Goal: Task Accomplishment & Management: Manage account settings

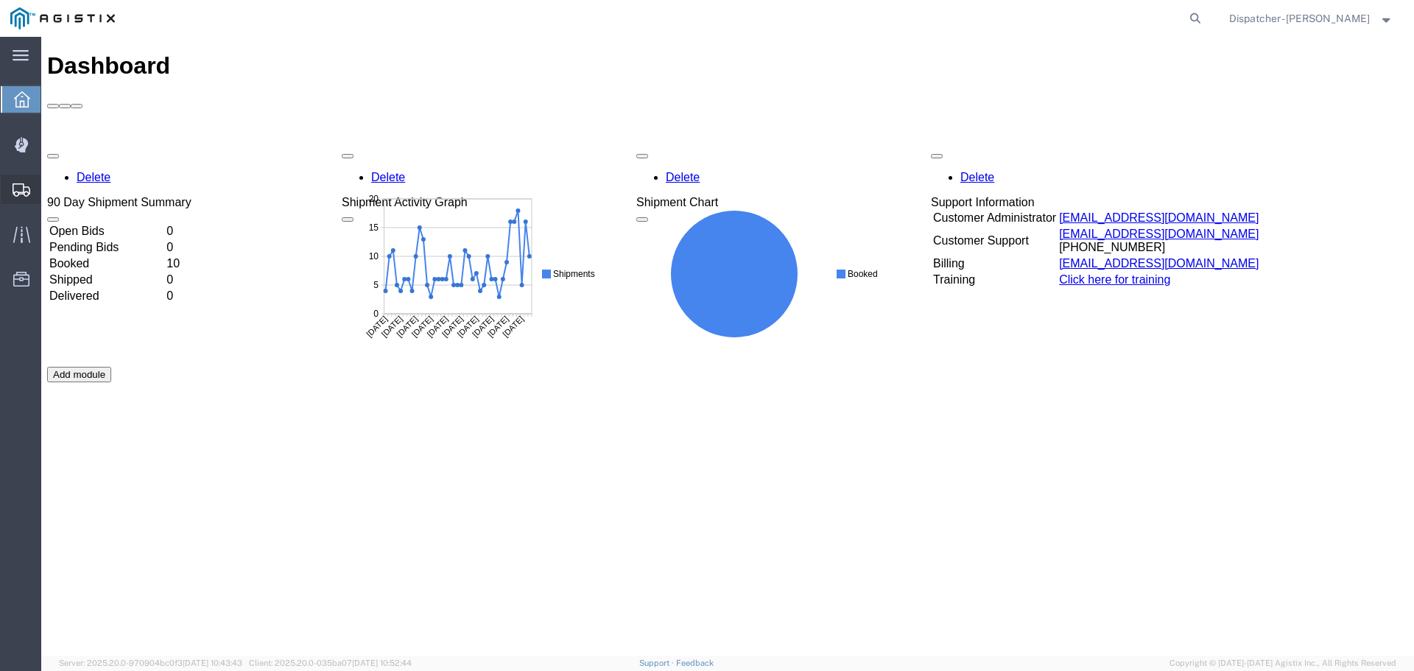
click at [51, 186] on span "Shipments" at bounding box center [45, 189] width 10 height 29
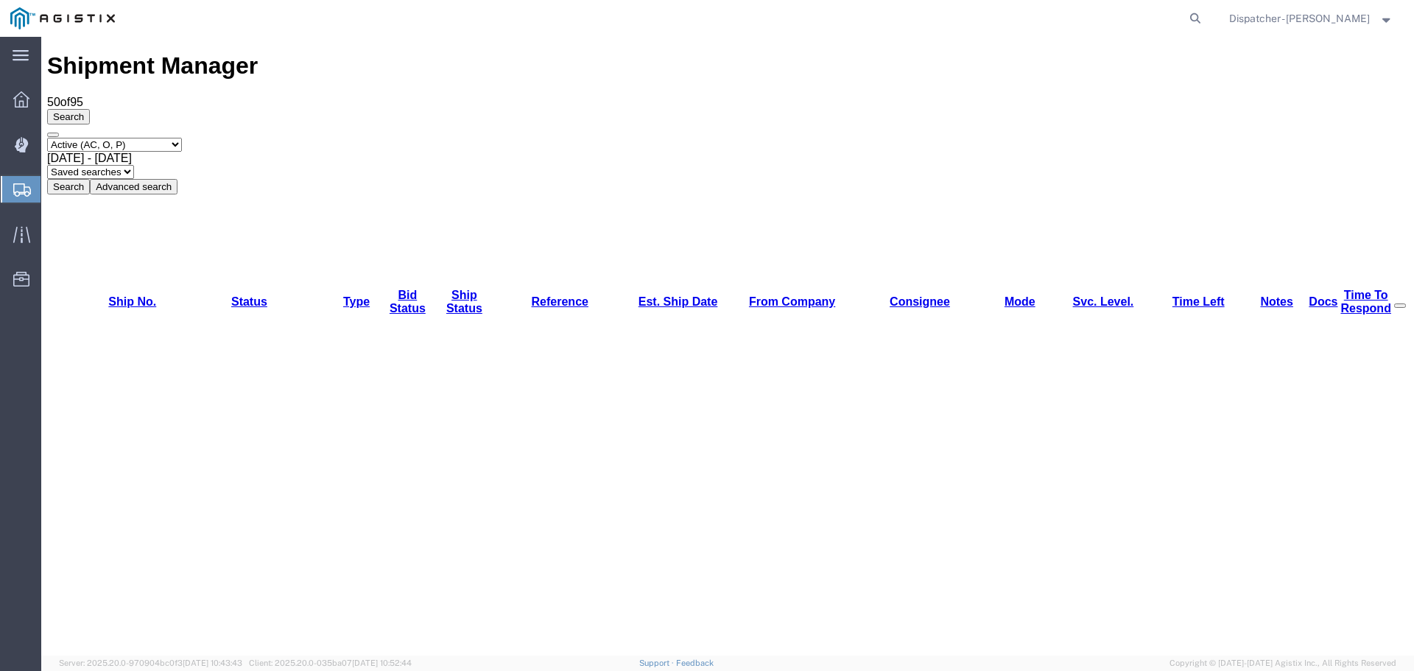
click at [163, 138] on select "Select status Active (AC, O, P) All Approved Awaiting Confirmation (AC) Booked …" at bounding box center [114, 145] width 135 height 14
select select "ALL"
click at [47, 138] on select "Select status Active (AC, O, P) All Approved Awaiting Confirmation (AC) Booked …" at bounding box center [114, 145] width 135 height 14
click at [132, 152] on span "Sep 4th 2025 - Oct 4th 2025" at bounding box center [89, 158] width 85 height 13
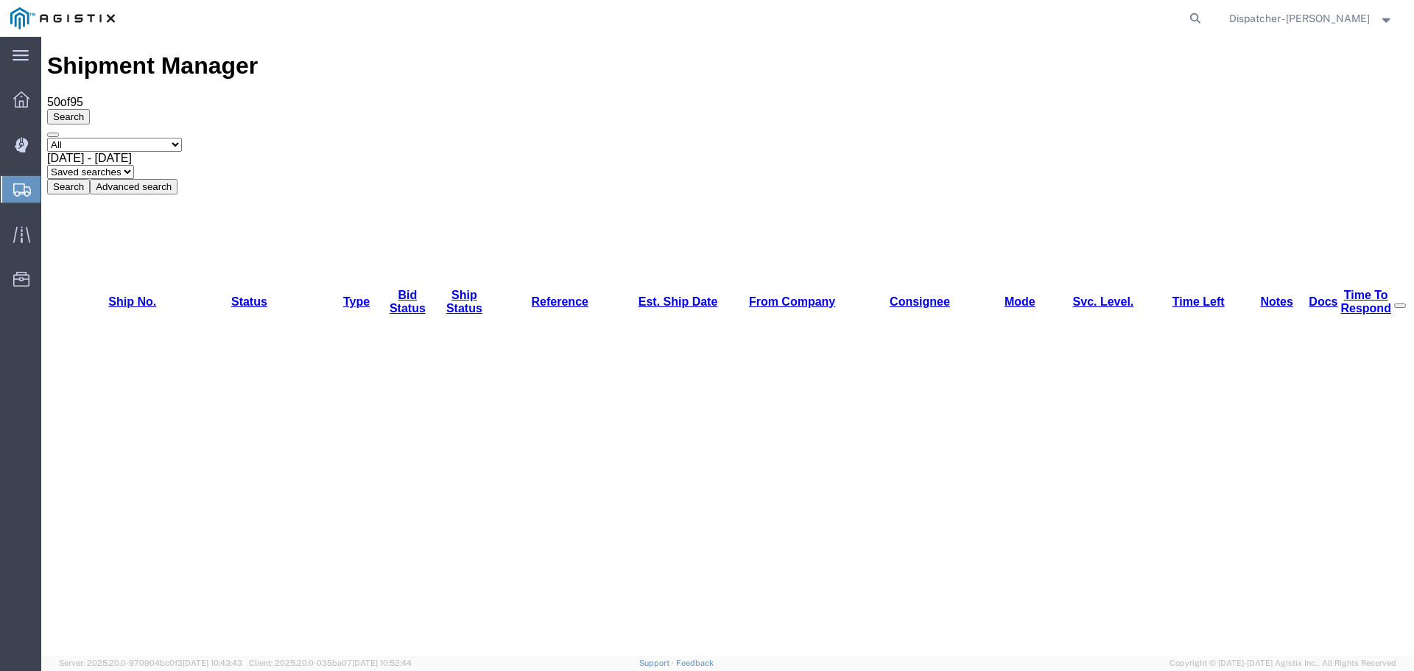
click at [90, 179] on button "Search" at bounding box center [68, 186] width 43 height 15
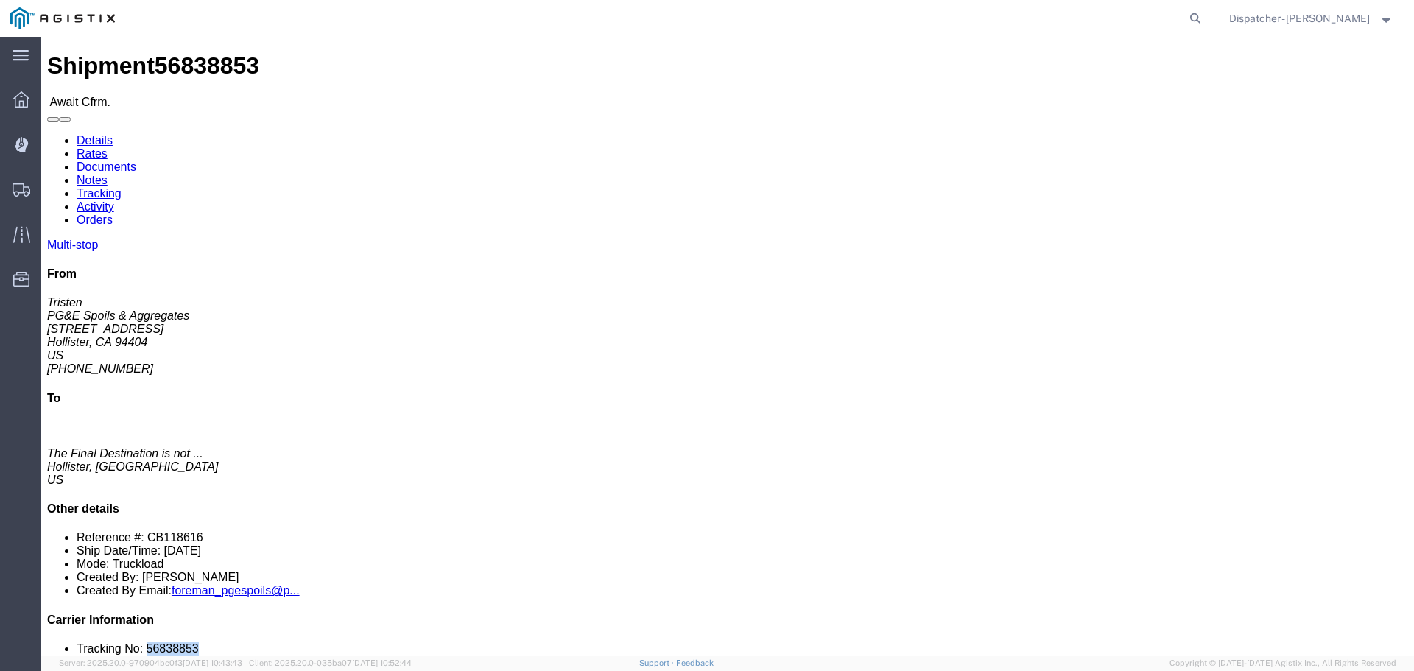
drag, startPoint x: 1216, startPoint y: 440, endPoint x: 1157, endPoint y: 440, distance: 58.2
click li "Tracking No: 56838853"
copy li "56838853"
click link "Tracking"
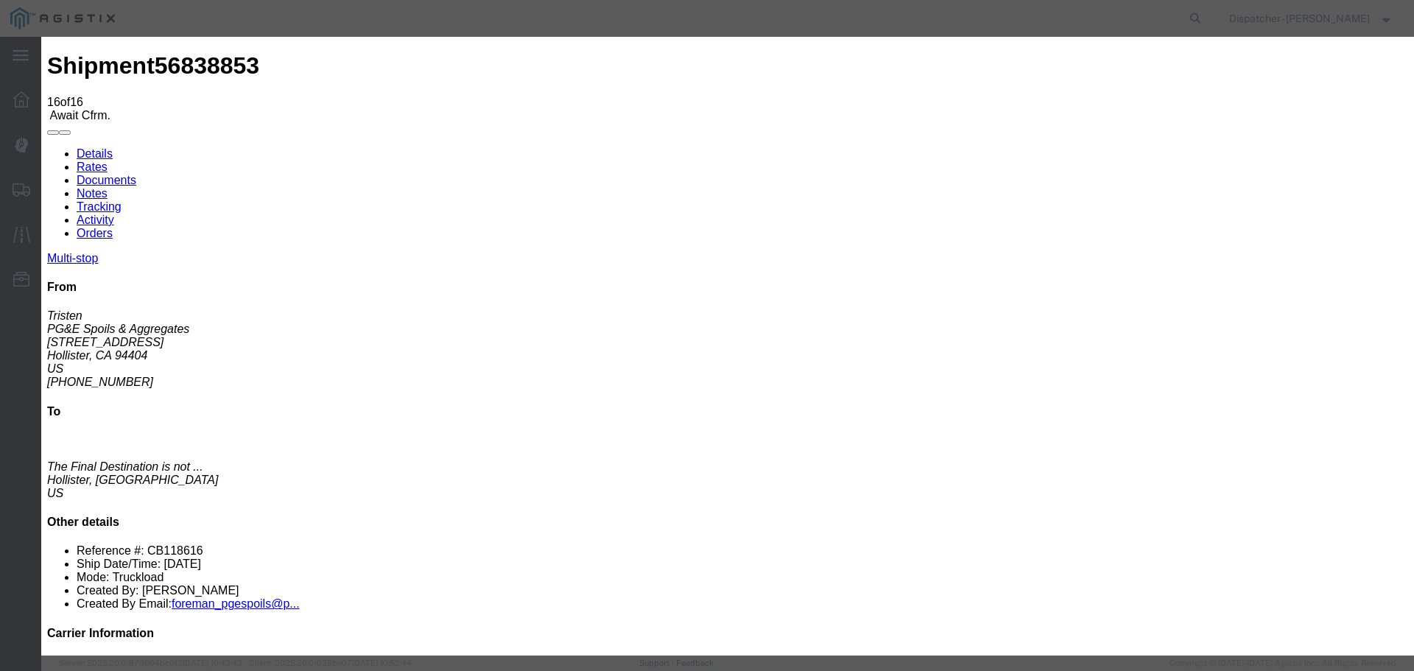
select select "DELIVRED"
drag, startPoint x: 1056, startPoint y: 518, endPoint x: 755, endPoint y: 401, distance: 322.4
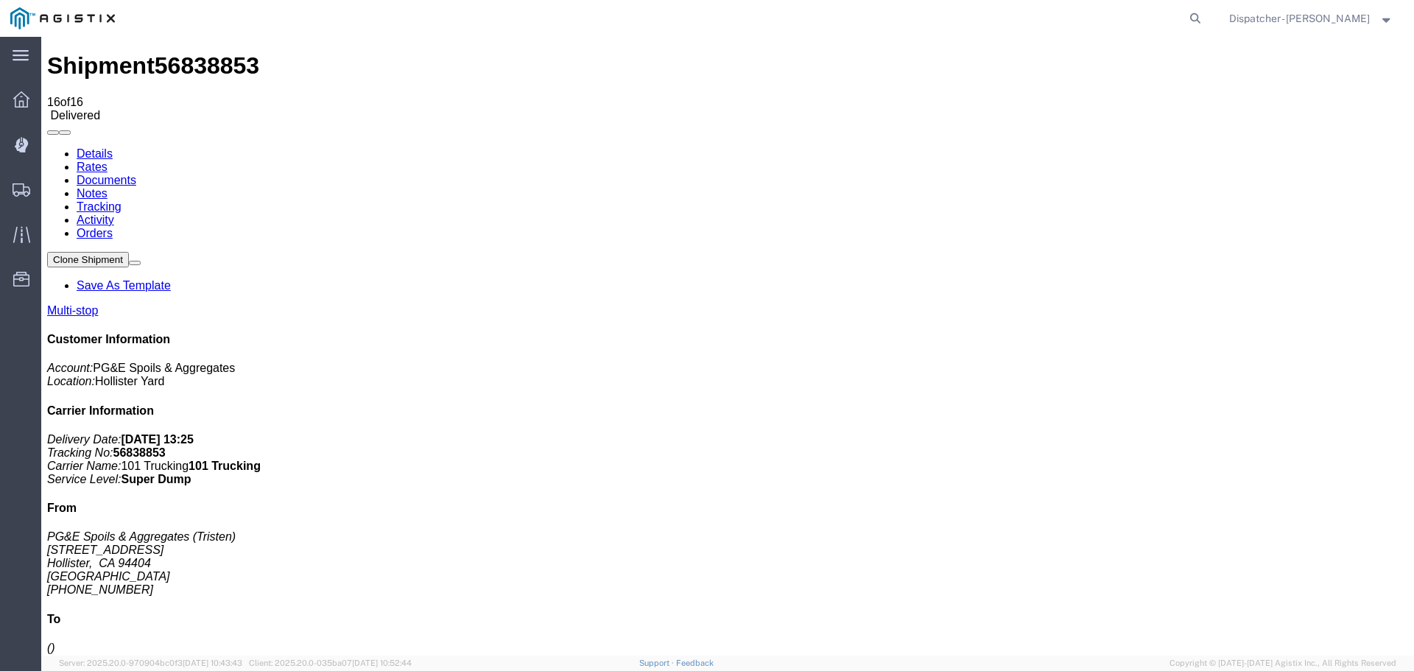
click at [107, 187] on link "Notes" at bounding box center [92, 193] width 31 height 13
click at [136, 174] on link "Documents" at bounding box center [107, 180] width 60 height 13
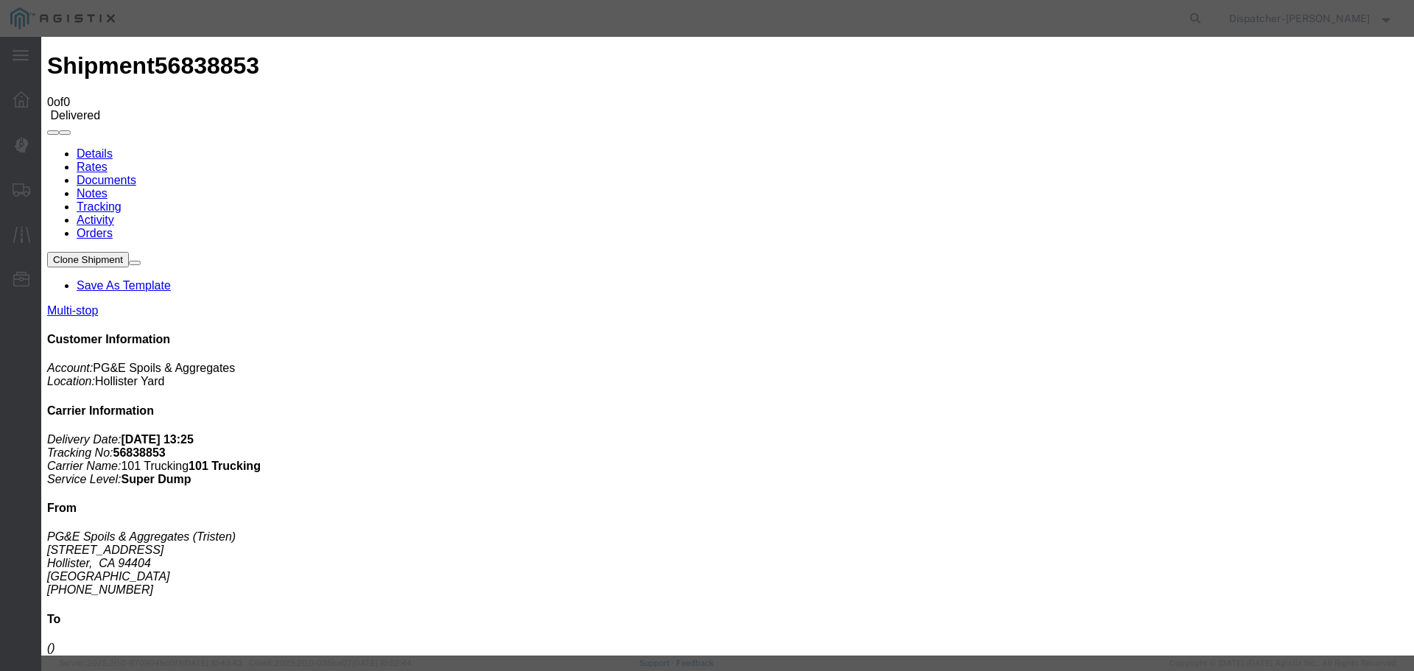
type input "Truck and Scale Tags"
type input "C:\fakepath\Truck and Scale Tags 56838853.pdf"
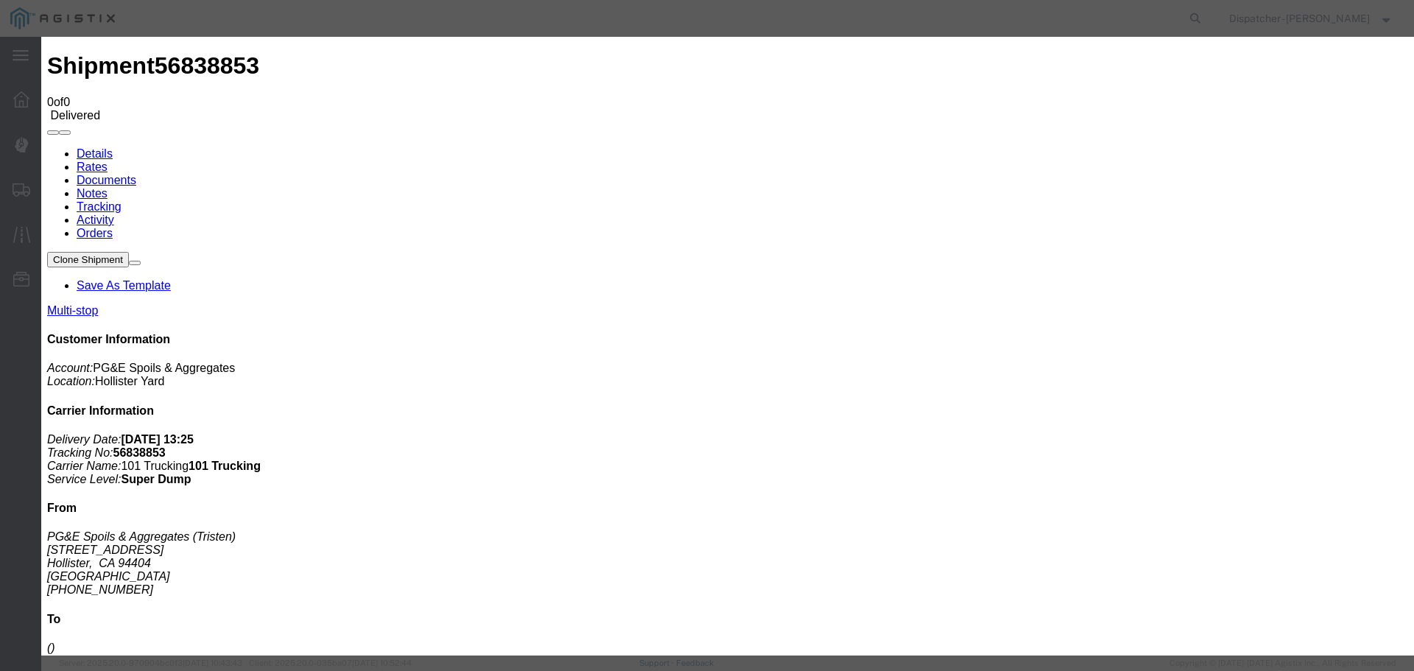
select select
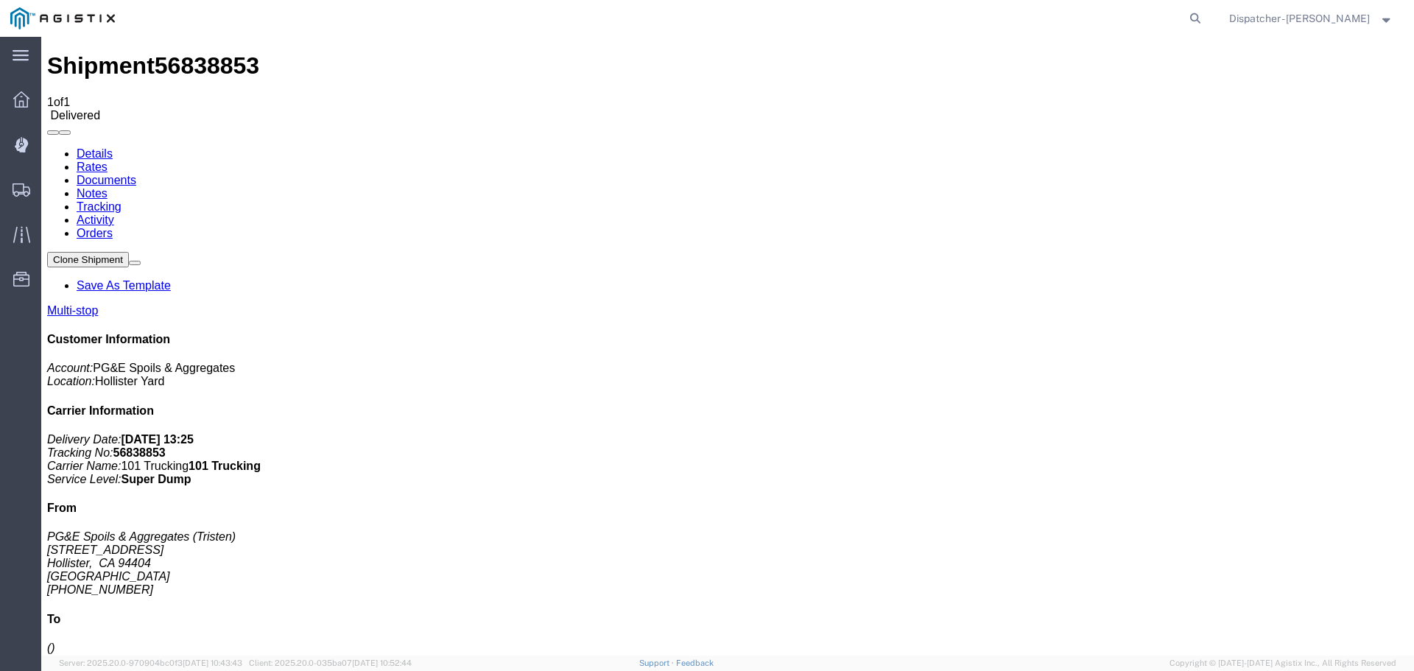
click at [51, 191] on span "Shipments" at bounding box center [45, 189] width 10 height 29
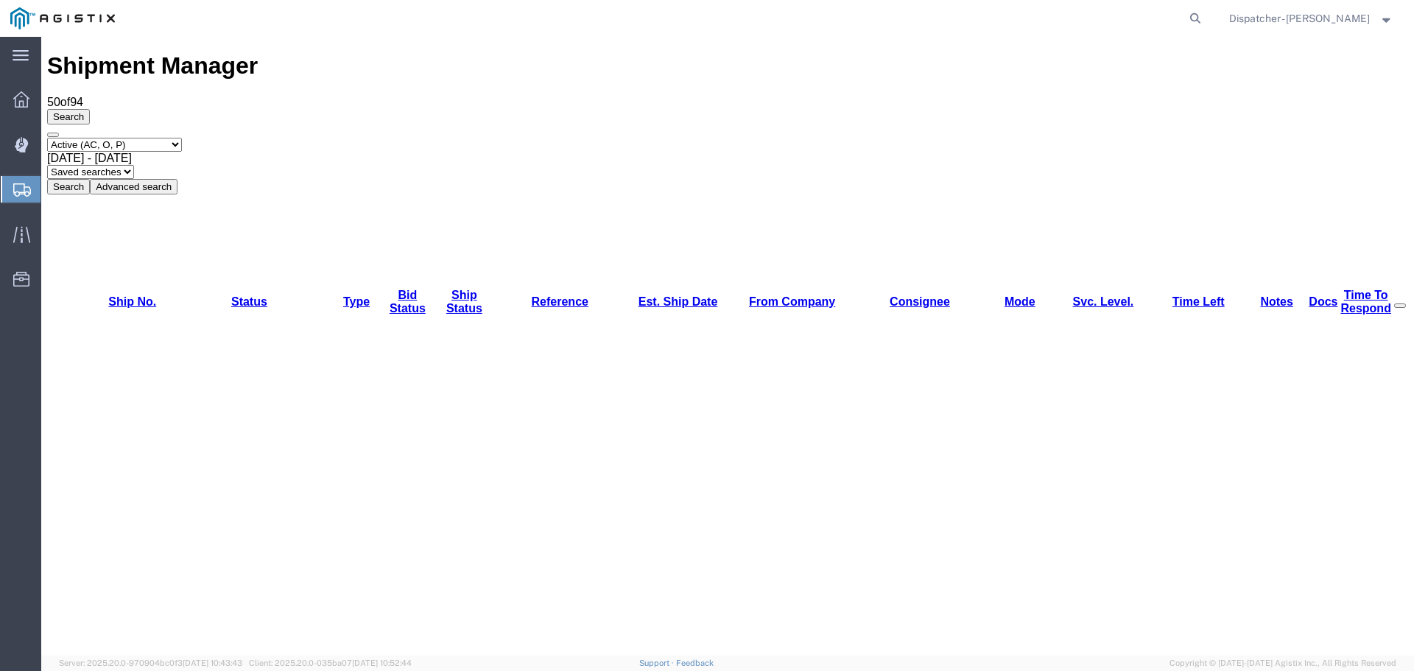
click at [171, 138] on select "Select status Active (AC, O, P) All Approved Awaiting Confirmation (AC) Booked …" at bounding box center [114, 145] width 135 height 14
select select "ALL"
click at [47, 138] on select "Select status Active (AC, O, P) All Approved Awaiting Confirmation (AC) Booked …" at bounding box center [114, 145] width 135 height 14
click at [132, 152] on span "Sep 4th 2025 - Oct 4th 2025" at bounding box center [89, 158] width 85 height 13
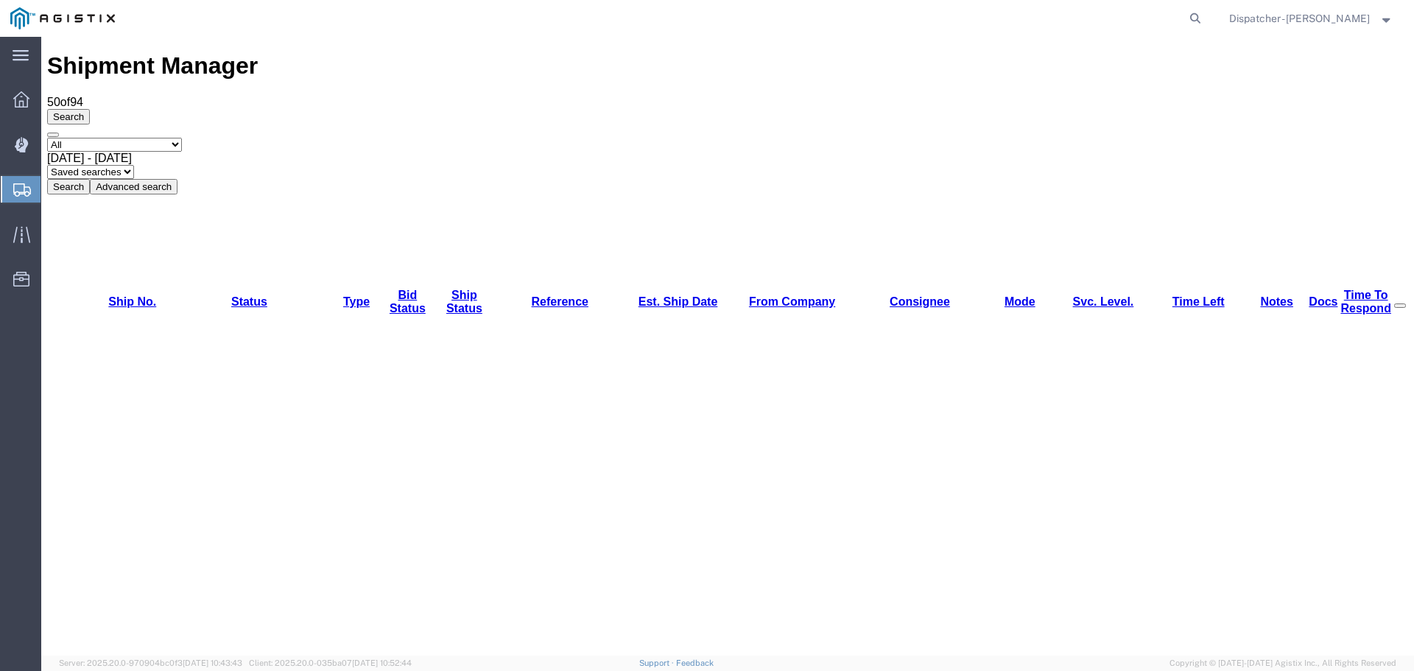
click at [90, 179] on button "Search" at bounding box center [68, 186] width 43 height 15
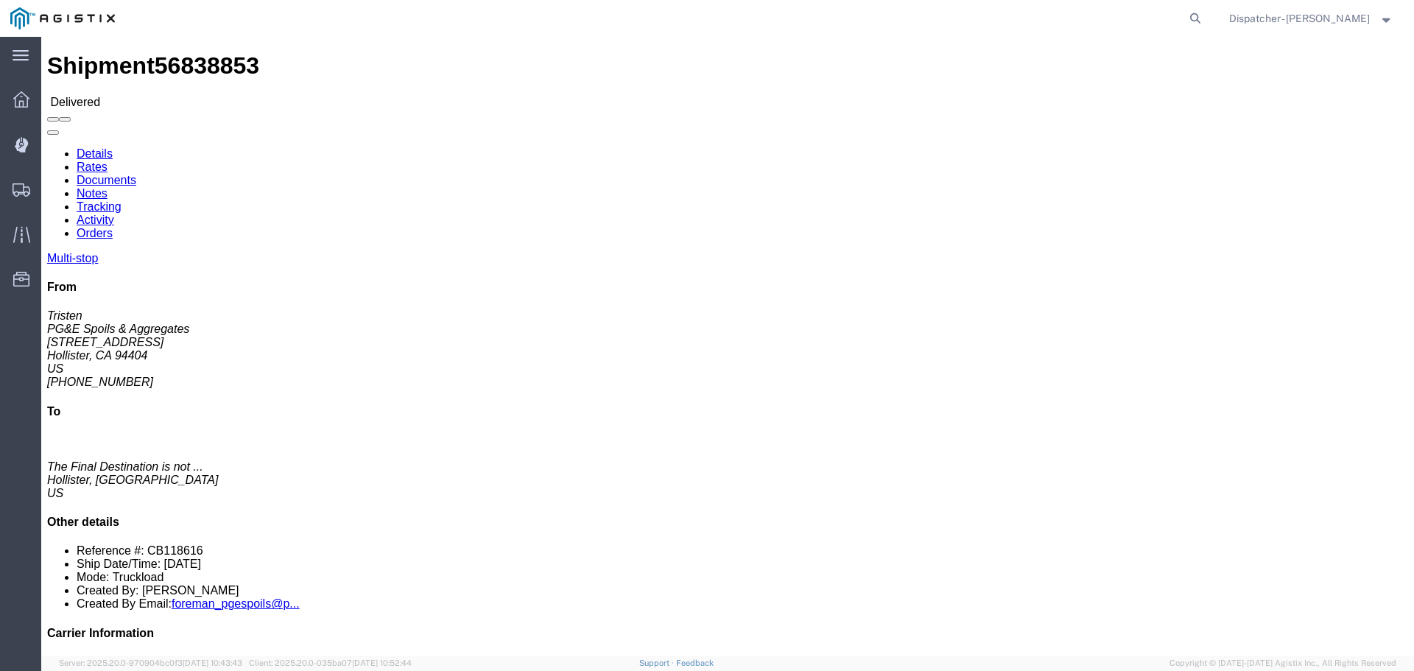
click link "Documents"
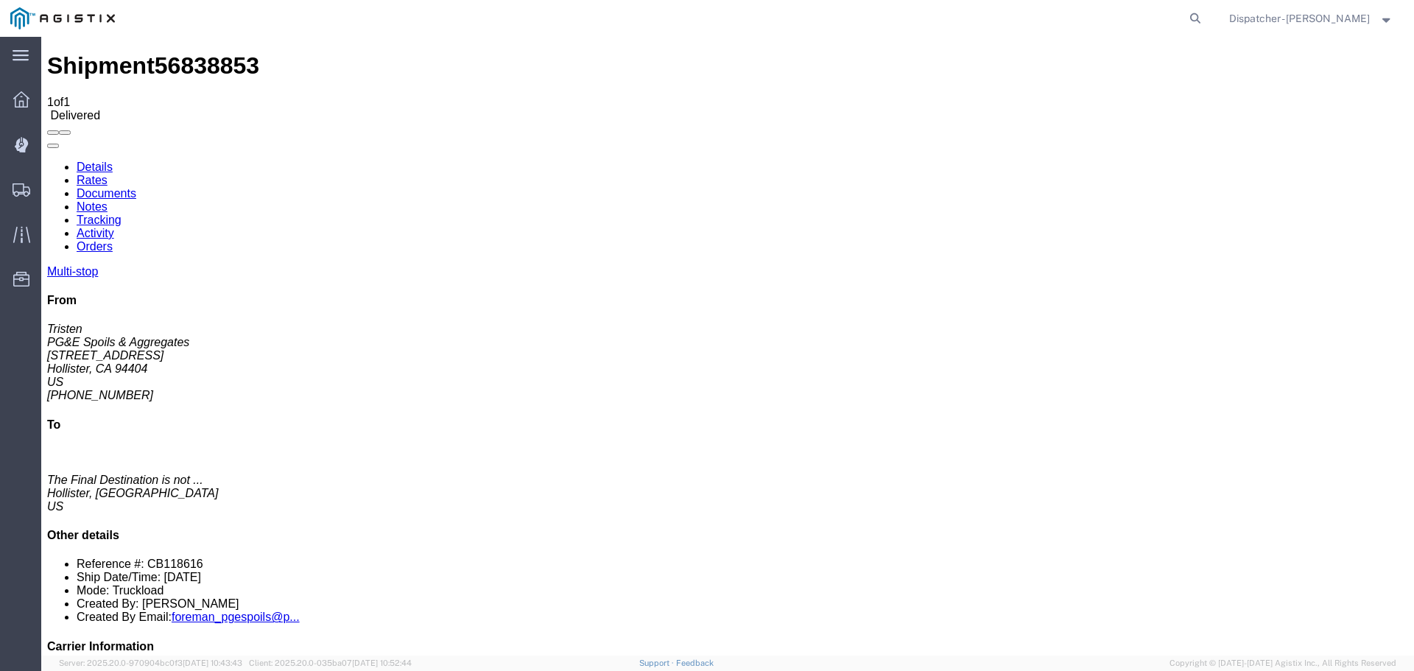
click at [51, 185] on span "Shipments" at bounding box center [45, 189] width 10 height 29
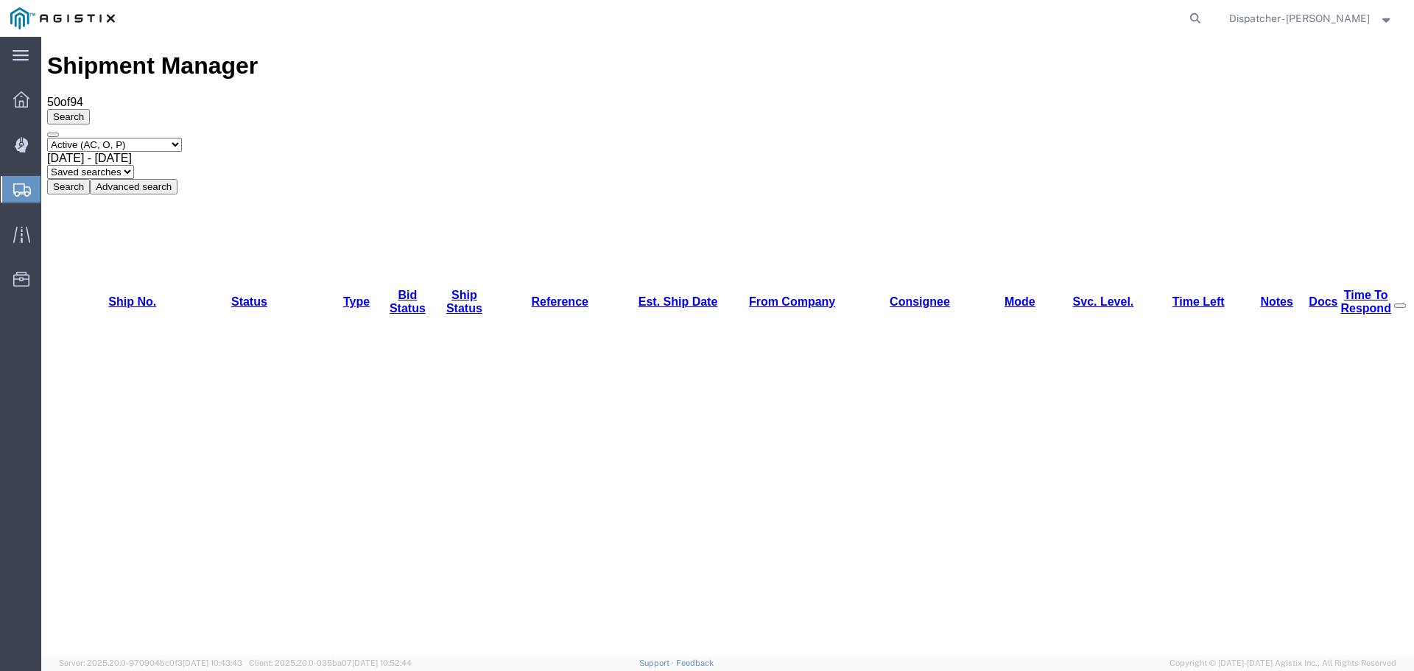
click at [147, 138] on select "Select status Active (AC, O, P) All Approved Awaiting Confirmation (AC) Booked …" at bounding box center [114, 145] width 135 height 14
select select "ALL"
click at [47, 138] on select "Select status Active (AC, O, P) All Approved Awaiting Confirmation (AC) Booked …" at bounding box center [114, 145] width 135 height 14
click at [286, 152] on div "Sep 4th 2025 - Oct 4th 2025" at bounding box center [727, 158] width 1361 height 13
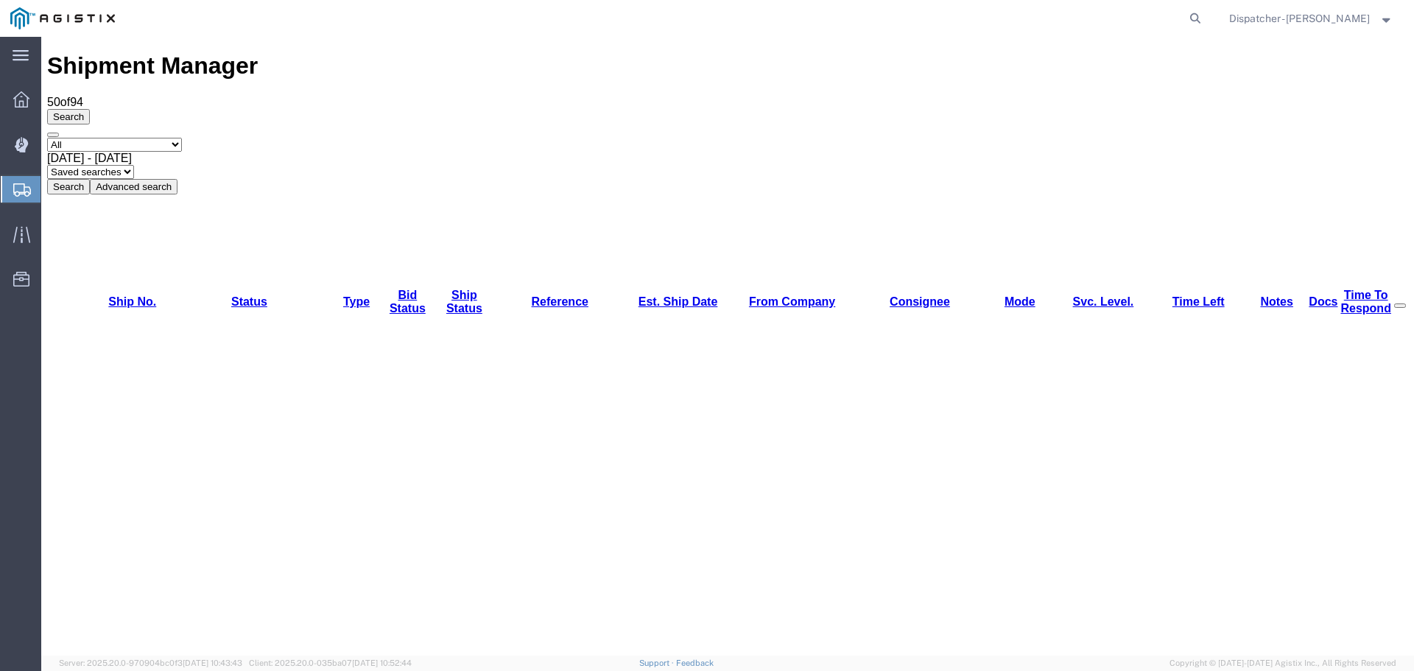
click at [90, 179] on button "Search" at bounding box center [68, 186] width 43 height 15
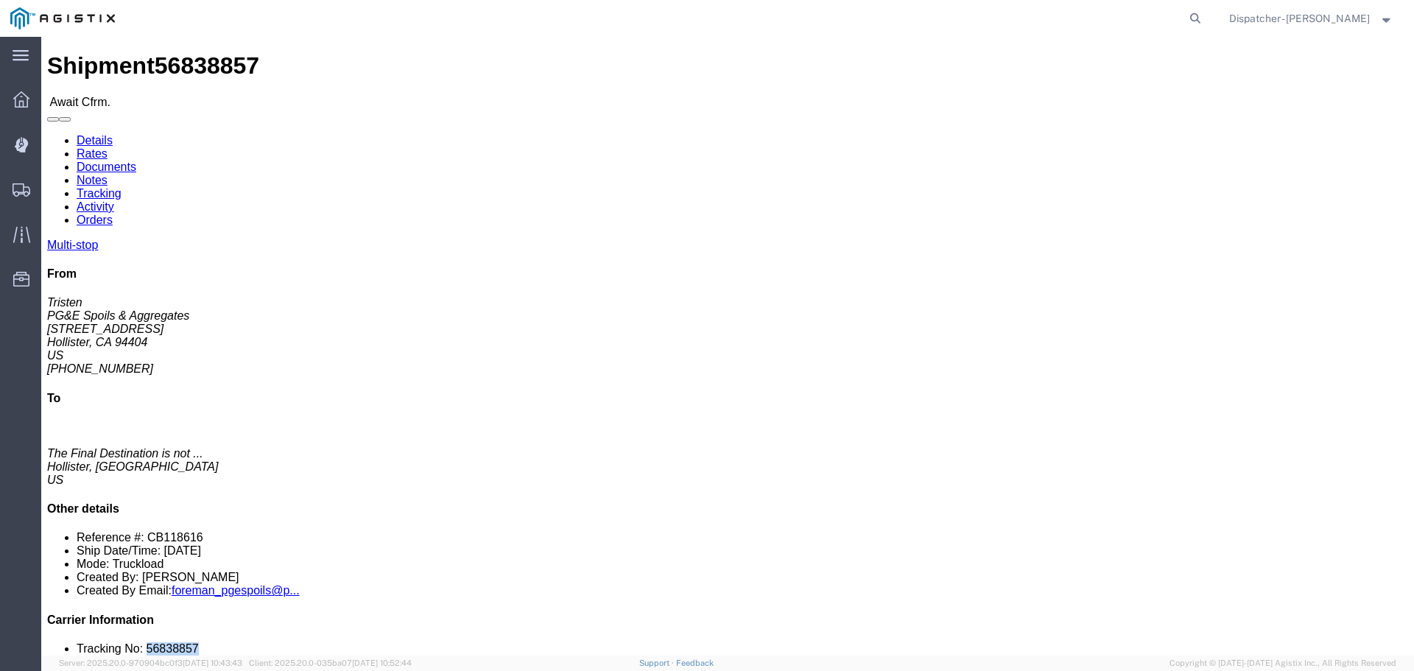
drag, startPoint x: 1216, startPoint y: 442, endPoint x: 1160, endPoint y: 446, distance: 56.1
click li "Tracking No: 56838857"
copy li "56838857"
click link "Tracking"
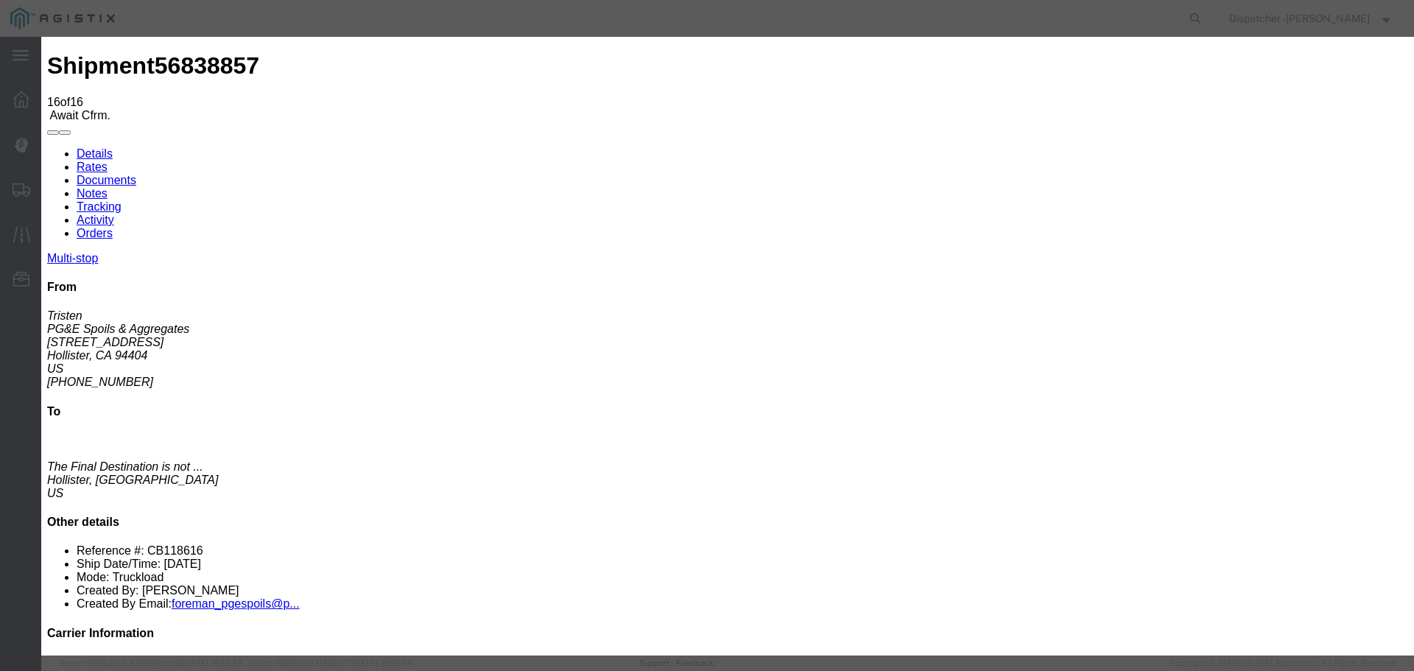
select select "DELIVRED"
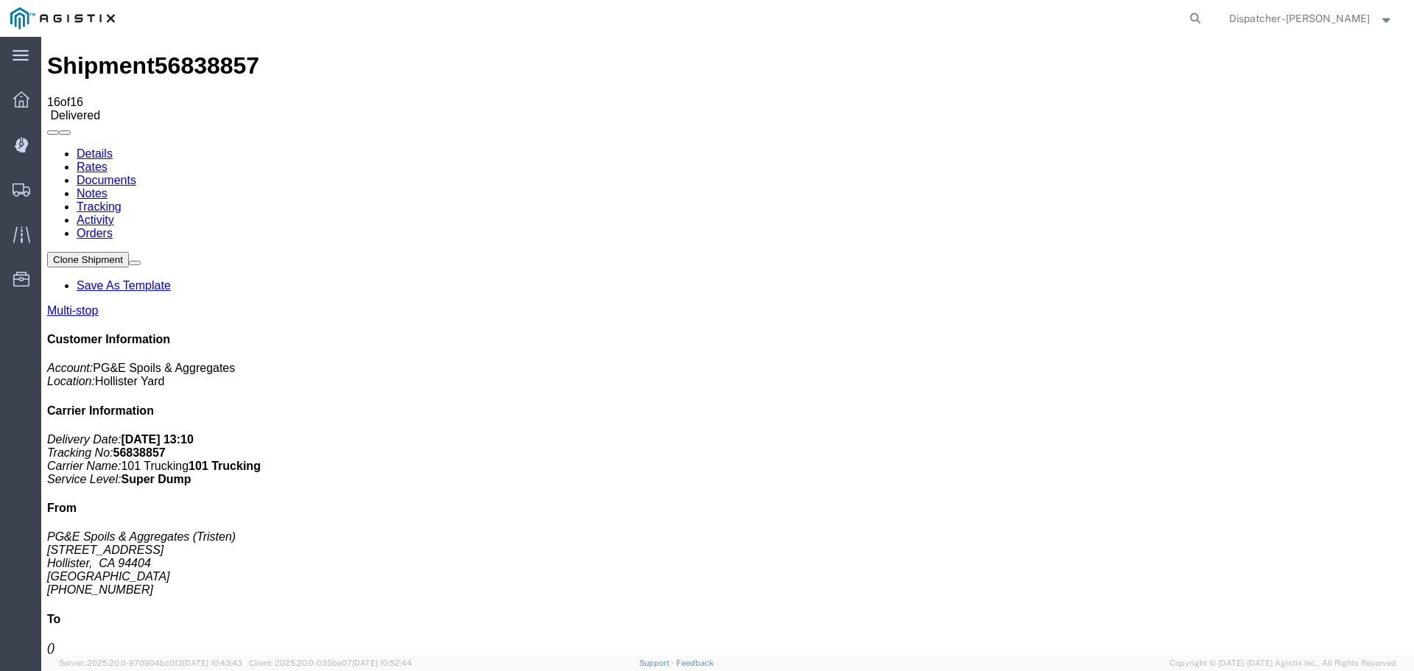
click at [107, 187] on link "Notes" at bounding box center [92, 193] width 31 height 13
click at [136, 174] on link "Documents" at bounding box center [107, 180] width 60 height 13
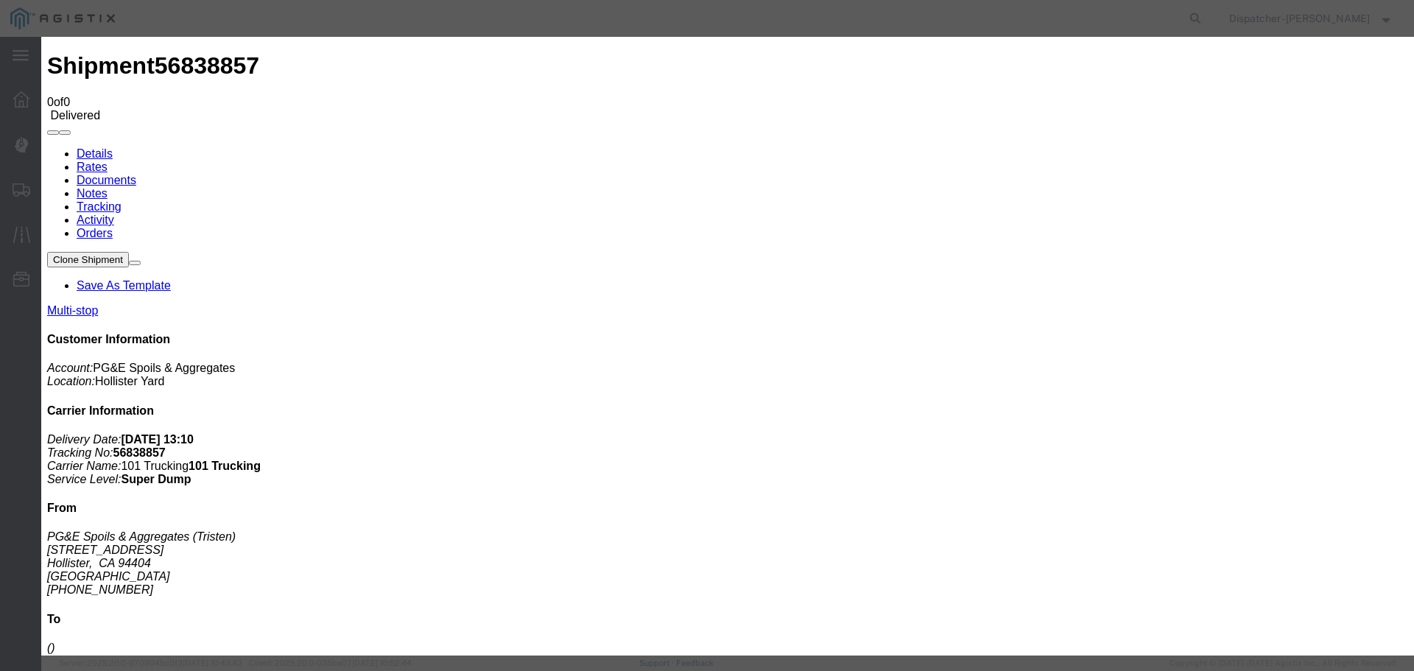
type input "Truck and Scale Tags"
type input "C:\fakepath\Truck and Scale Tags 56838857.pdf"
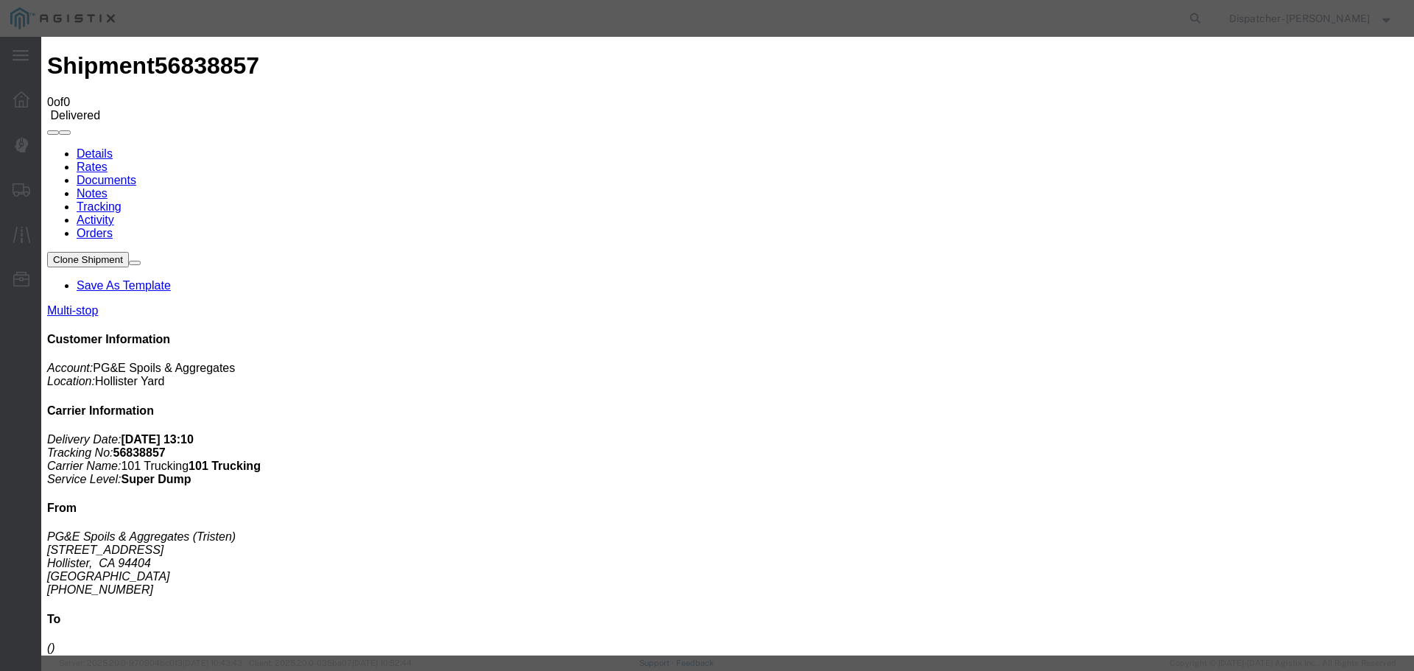
select select
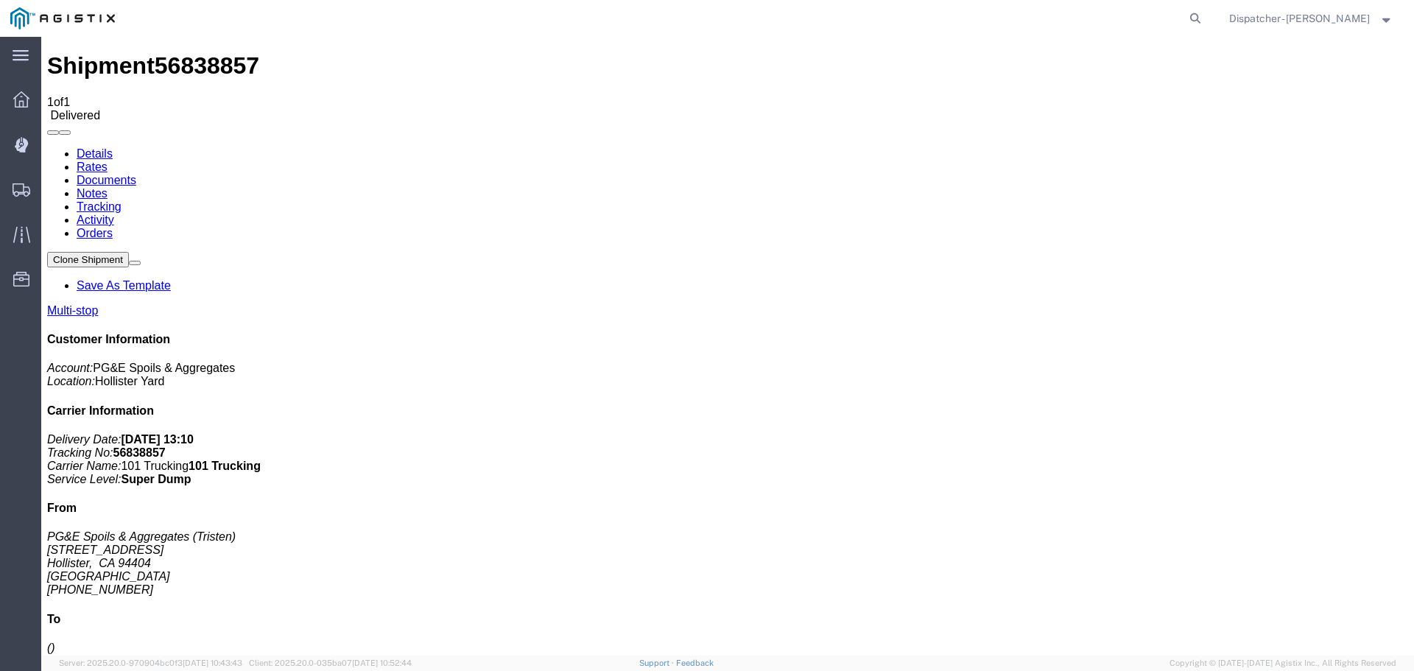
click at [51, 194] on span "Shipments" at bounding box center [45, 189] width 10 height 29
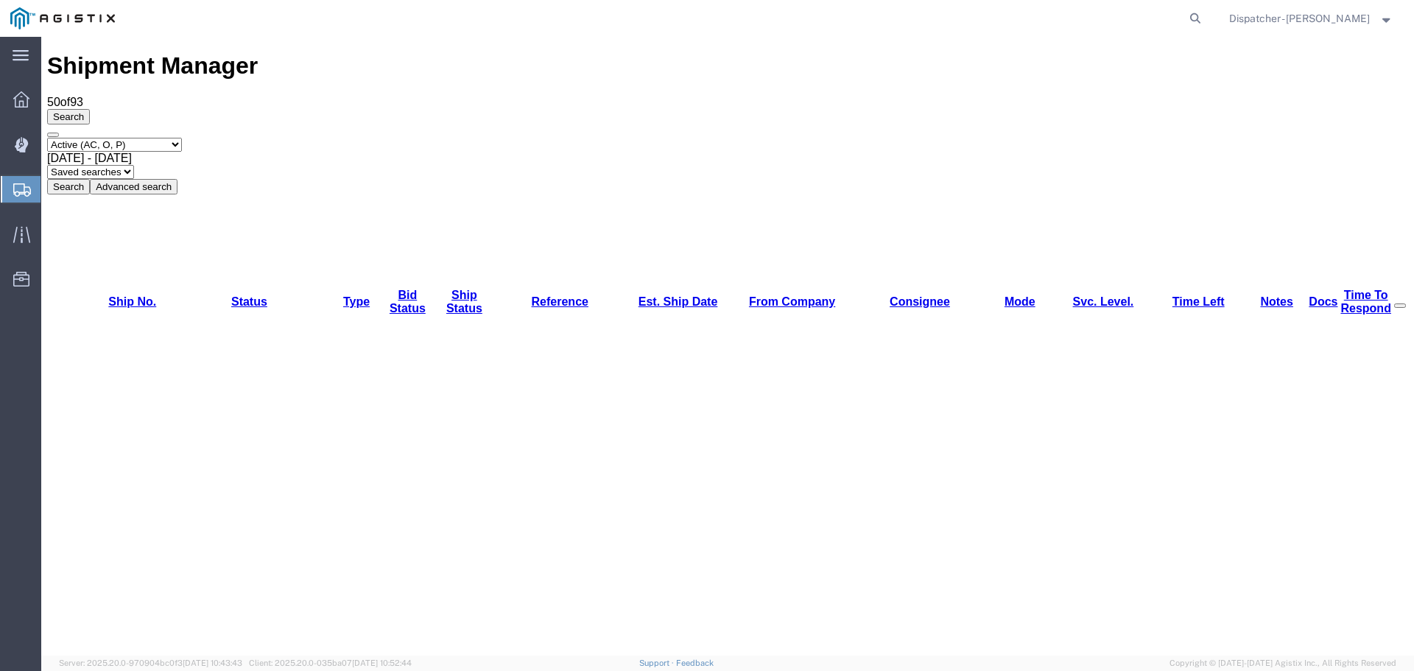
click at [119, 138] on select "Select status Active (AC, O, P) All Approved Awaiting Confirmation (AC) Booked …" at bounding box center [114, 145] width 135 height 14
select select "ALL"
click at [47, 138] on select "Select status Active (AC, O, P) All Approved Awaiting Confirmation (AC) Booked …" at bounding box center [114, 145] width 135 height 14
click at [269, 152] on div "Sep 4th 2025 - Oct 4th 2025" at bounding box center [727, 158] width 1361 height 13
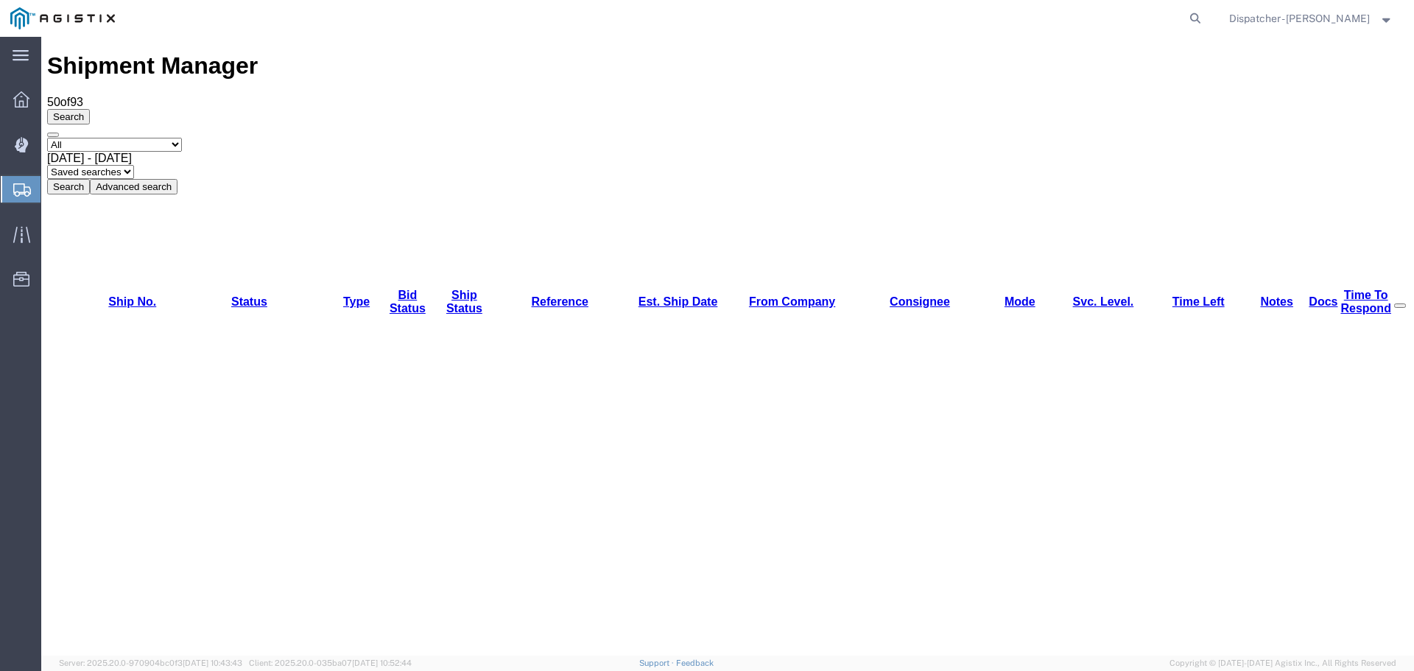
click at [90, 179] on button "Search" at bounding box center [68, 186] width 43 height 15
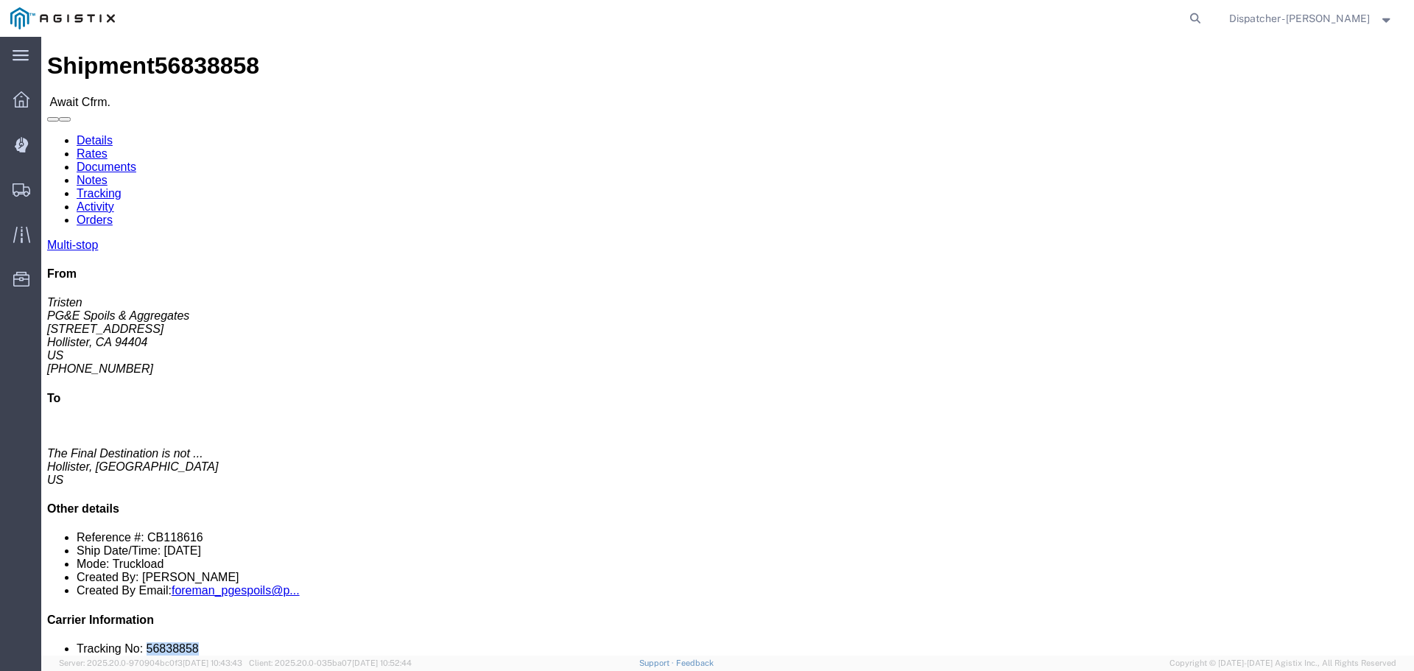
drag, startPoint x: 1204, startPoint y: 443, endPoint x: 1157, endPoint y: 448, distance: 47.3
click li "Tracking No: 56838858"
copy li "56838858"
click link "Tracking"
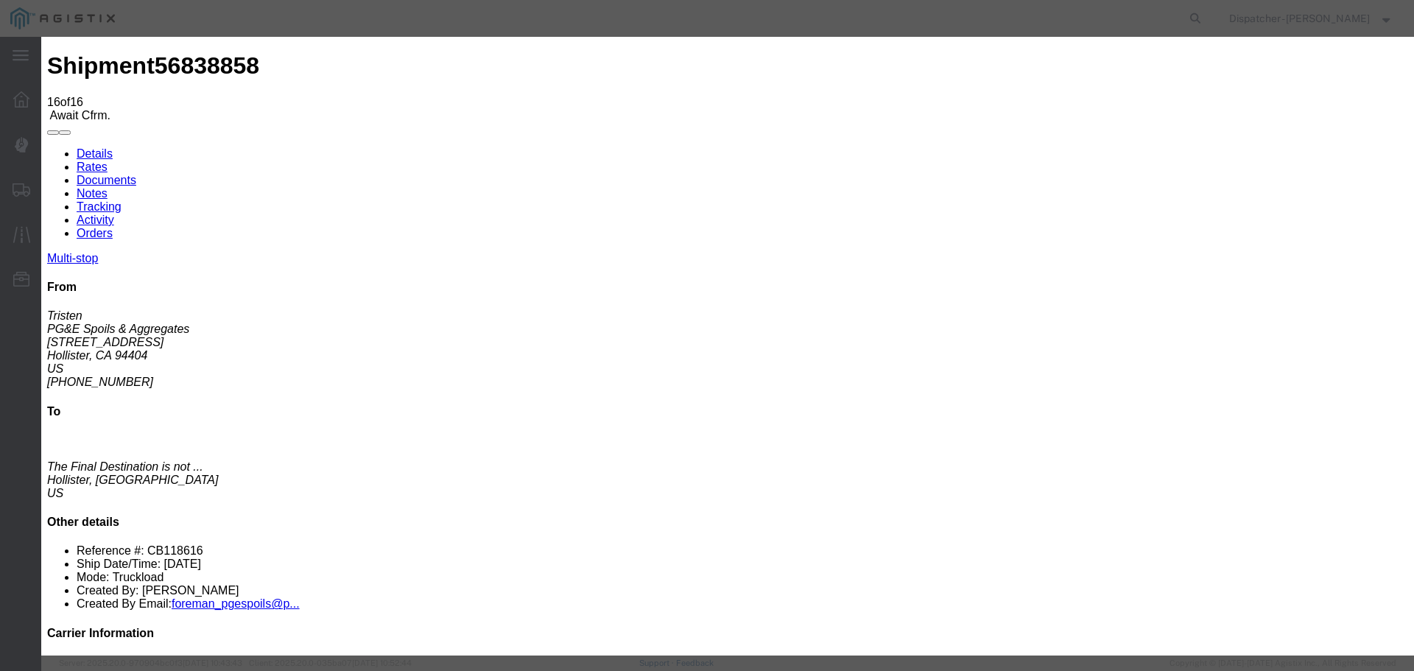
select select "DELIVRED"
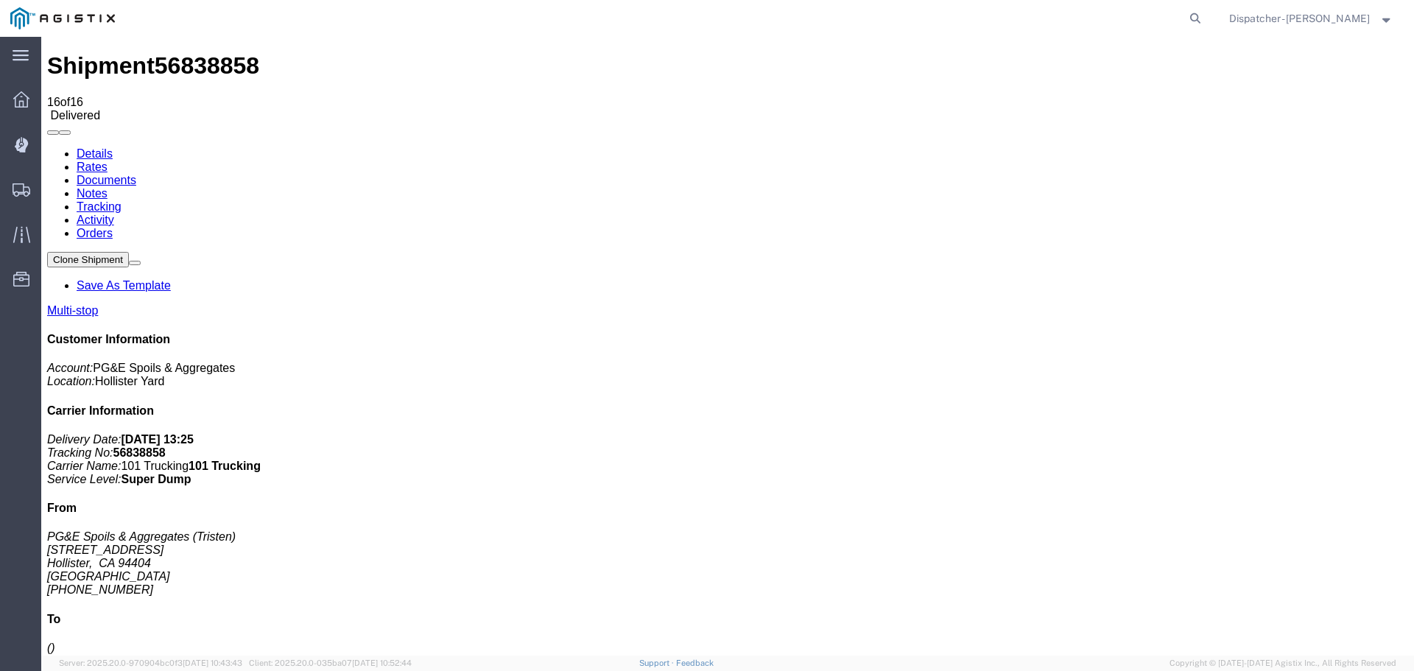
click at [107, 187] on link "Notes" at bounding box center [92, 193] width 31 height 13
click at [136, 174] on link "Documents" at bounding box center [107, 180] width 60 height 13
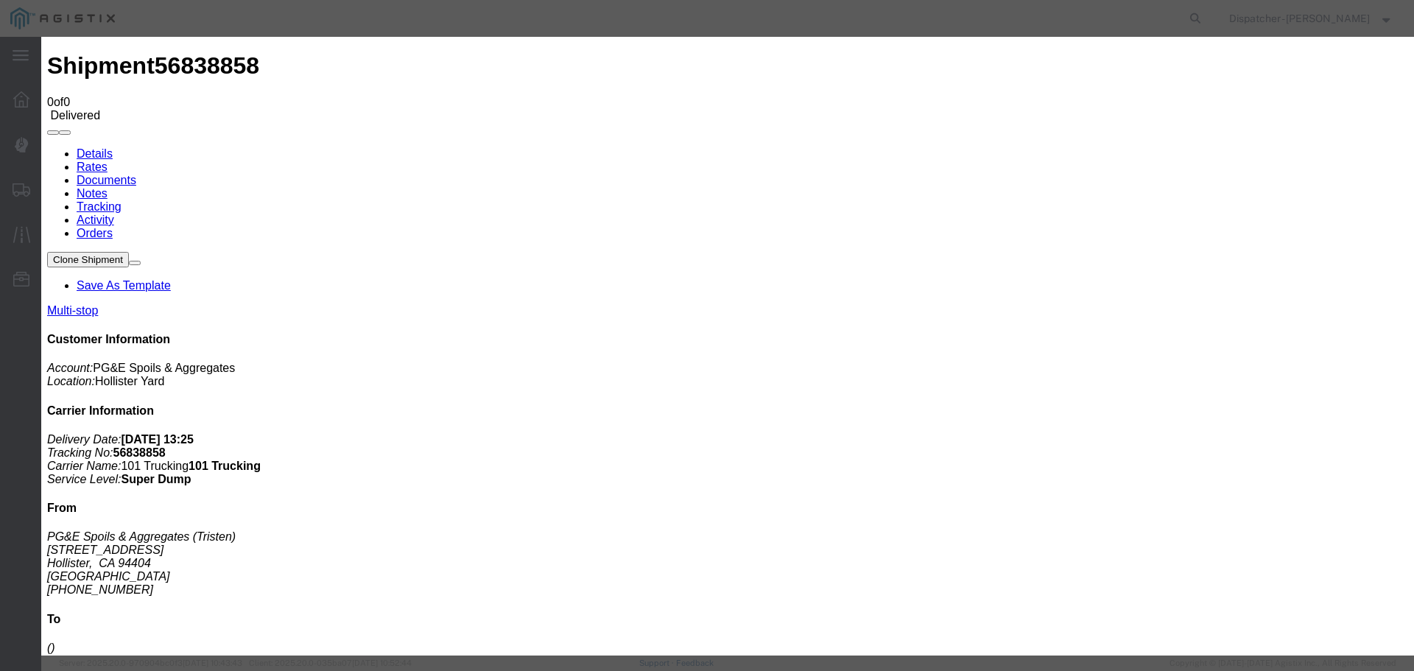
type input "Truck and Scale Tags"
type input "C:\fakepath\Truck and Scale Tags 56838858.pdf"
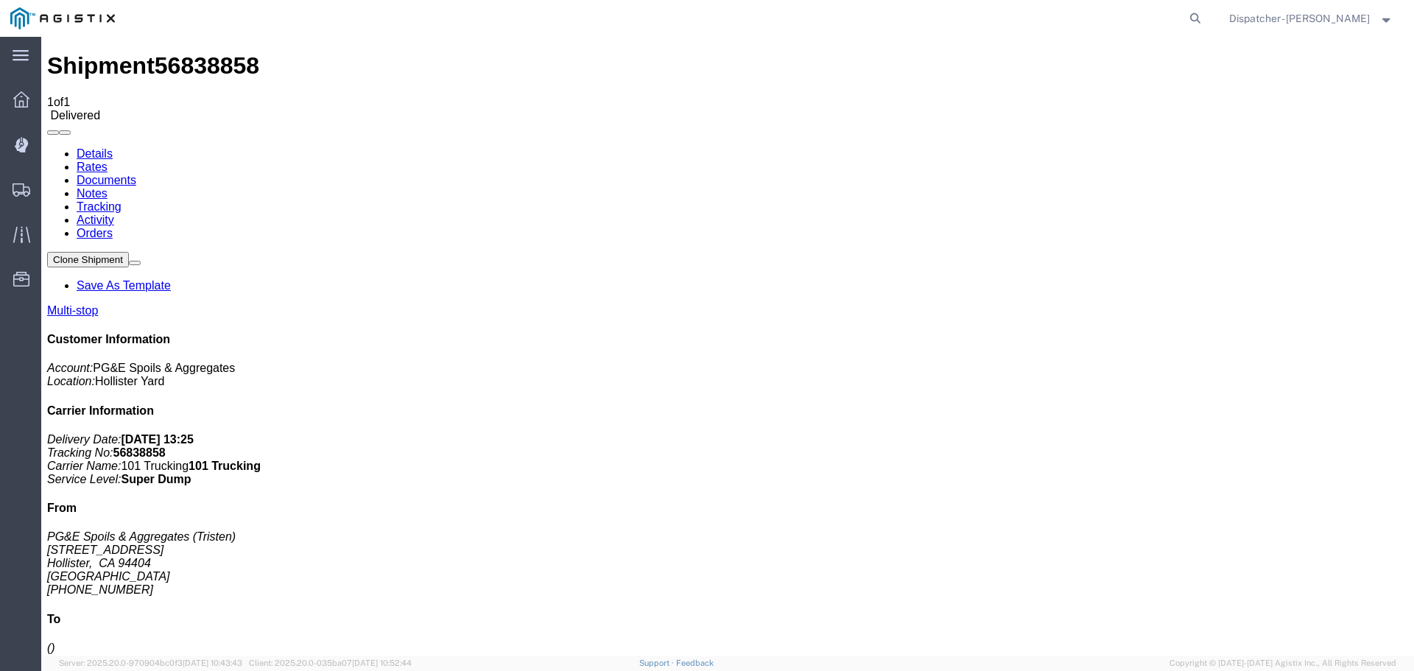
click at [51, 195] on span "Shipments" at bounding box center [45, 189] width 10 height 29
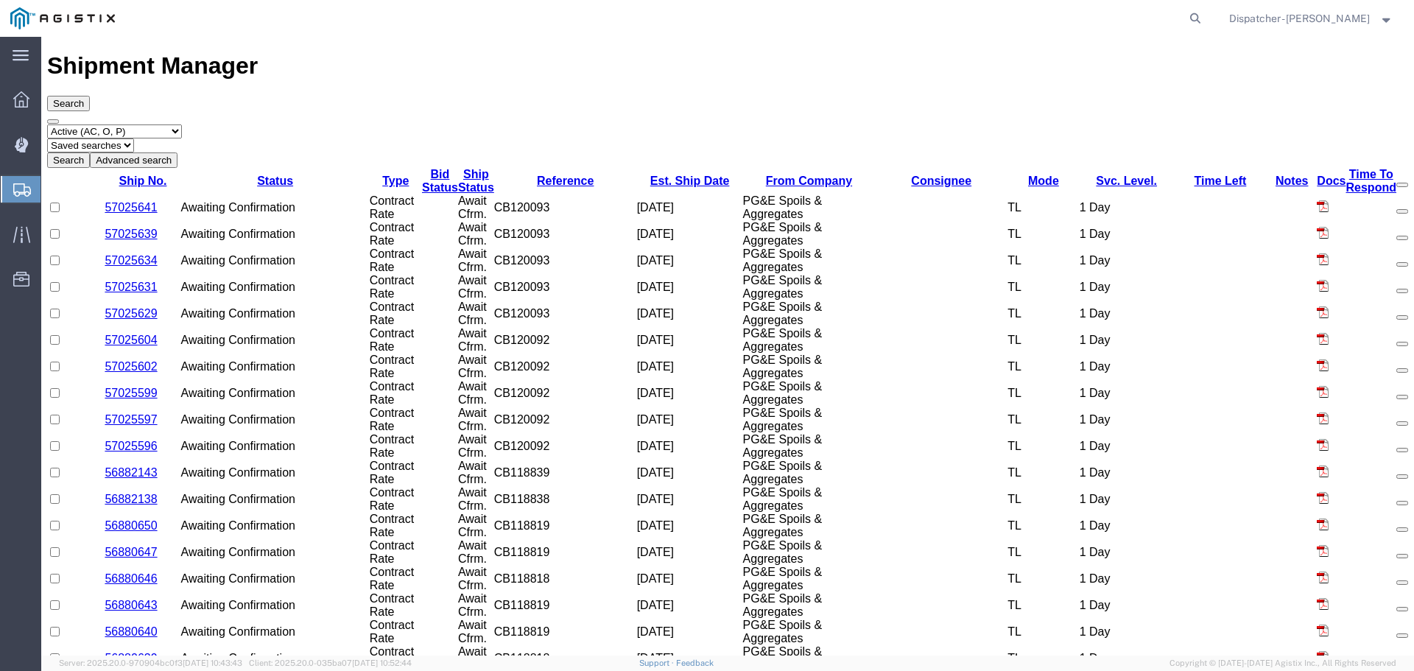
click at [155, 124] on select "Select status Active (AC, O, P) All Approved Awaiting Confirmation (AC) Booked …" at bounding box center [114, 131] width 135 height 14
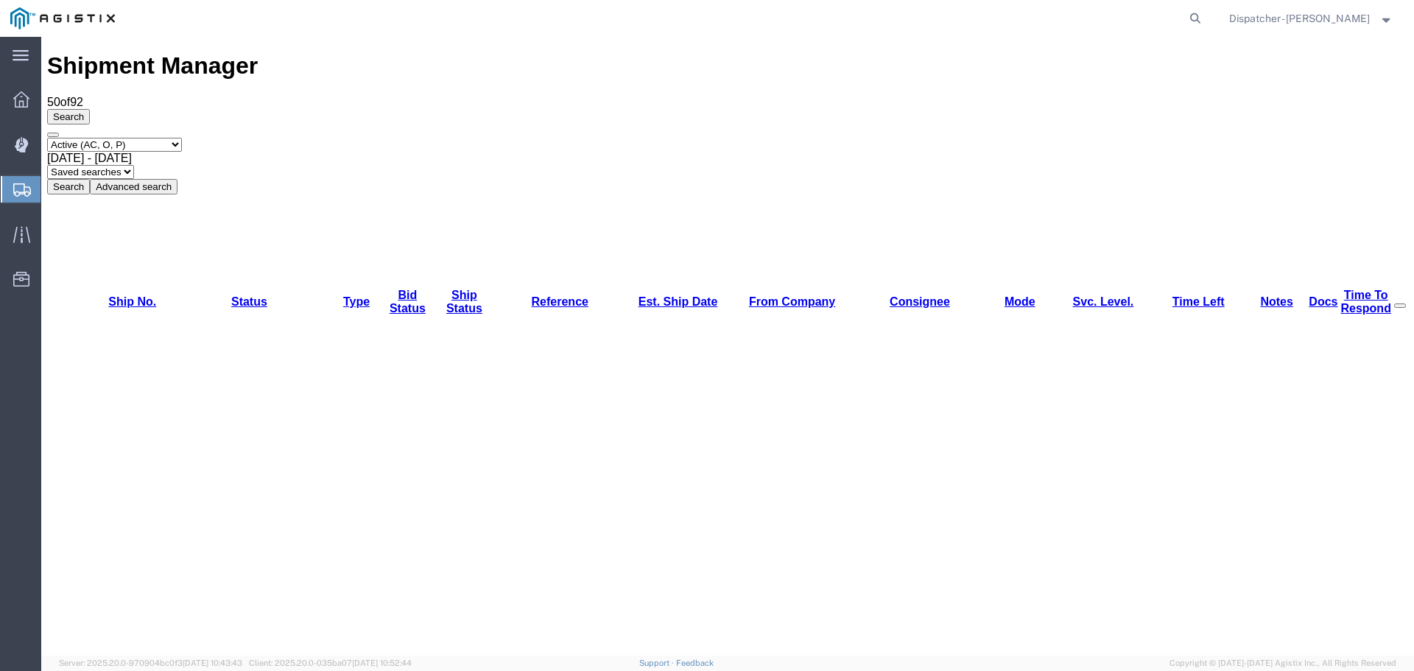
select select "ALL"
click at [47, 138] on select "Select status Active (AC, O, P) All Approved Awaiting Confirmation (AC) Booked …" at bounding box center [114, 145] width 135 height 14
click at [132, 152] on span "Sep 4th 2025 - Oct 4th 2025" at bounding box center [89, 158] width 85 height 13
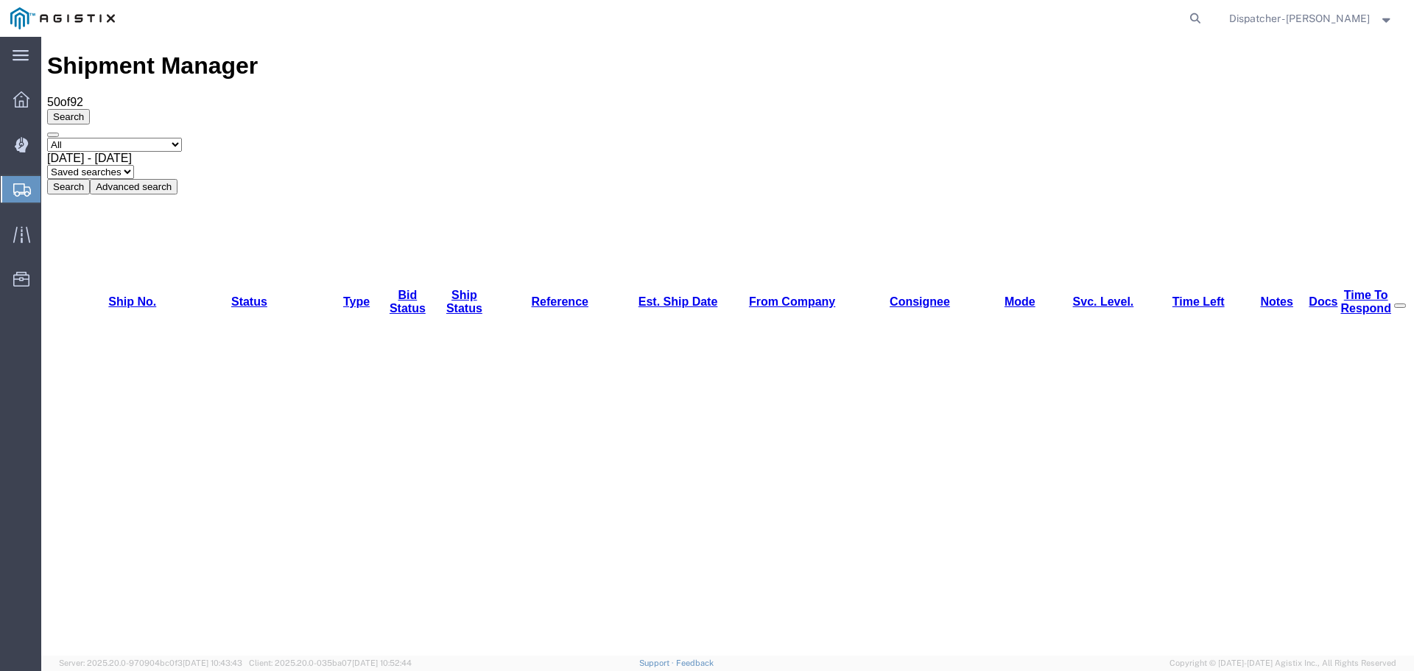
click at [132, 152] on span "Sep 17th 2025 - Oct 4th 2025" at bounding box center [89, 158] width 85 height 13
click at [90, 179] on button "Search" at bounding box center [68, 186] width 43 height 15
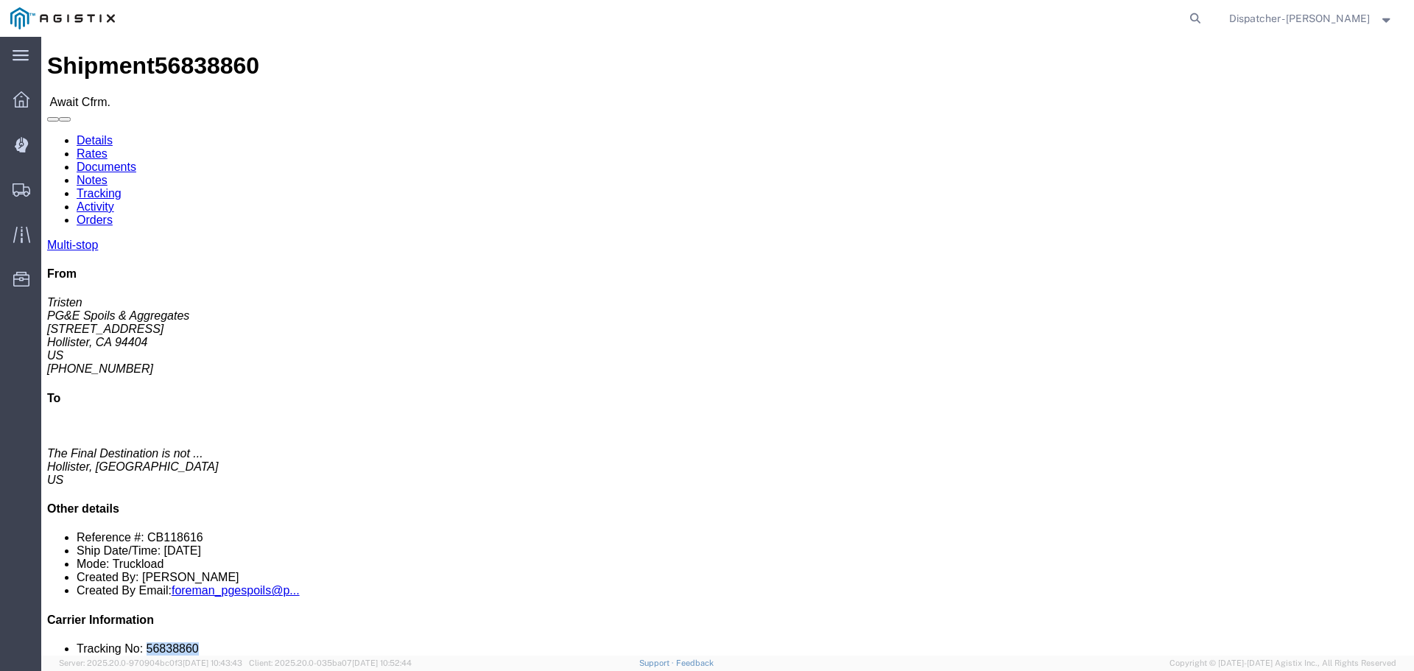
drag, startPoint x: 1220, startPoint y: 444, endPoint x: 1157, endPoint y: 445, distance: 62.6
click li "Tracking No: 56838860"
copy li "56838860"
click link "Tracking"
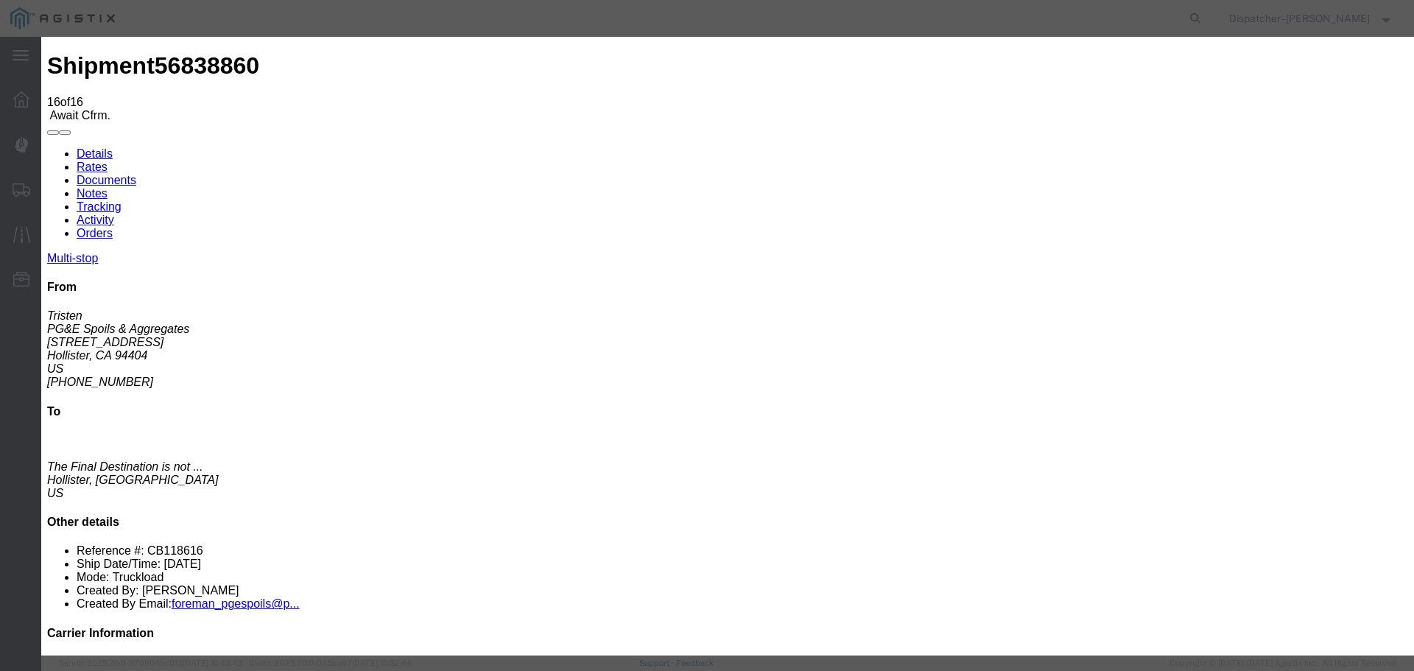
select select "DELIVRED"
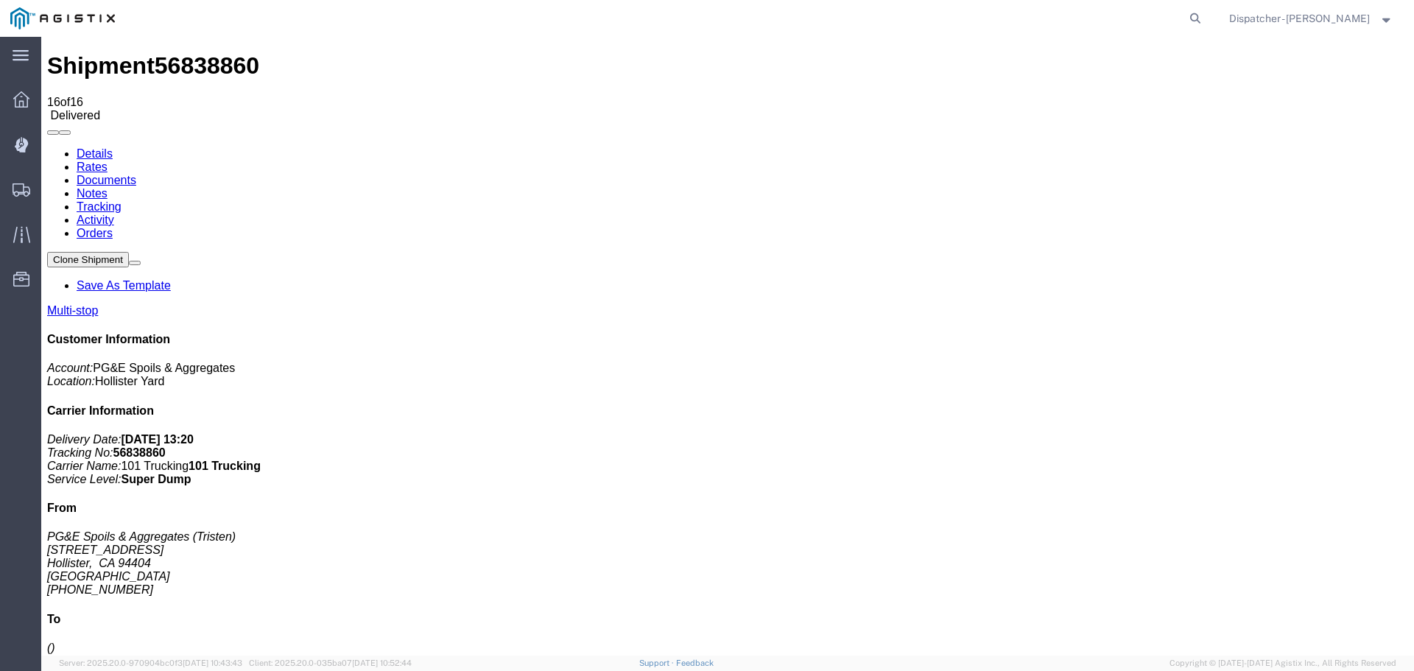
click at [107, 187] on link "Notes" at bounding box center [92, 193] width 31 height 13
click at [136, 174] on link "Documents" at bounding box center [107, 180] width 60 height 13
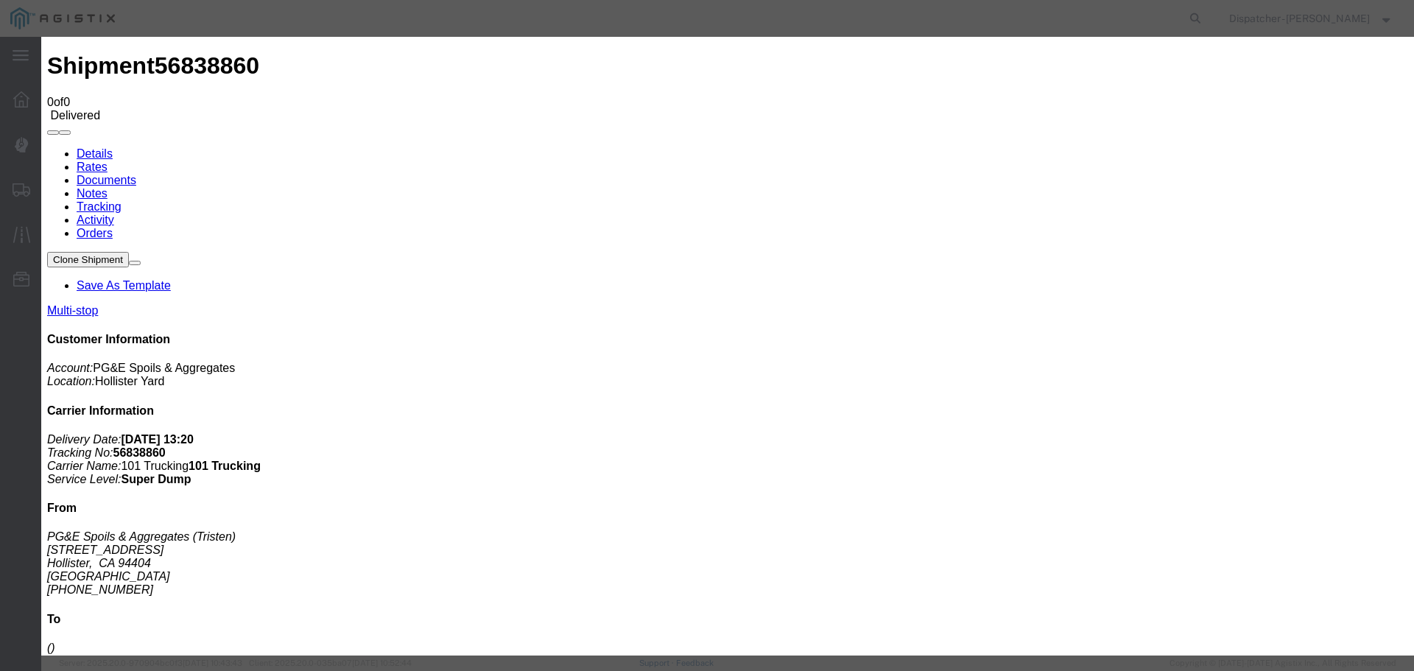
type input "Truck and Scale Tags"
type input "C:\fakepath\Truck and Scale Tags 56838860.pdf"
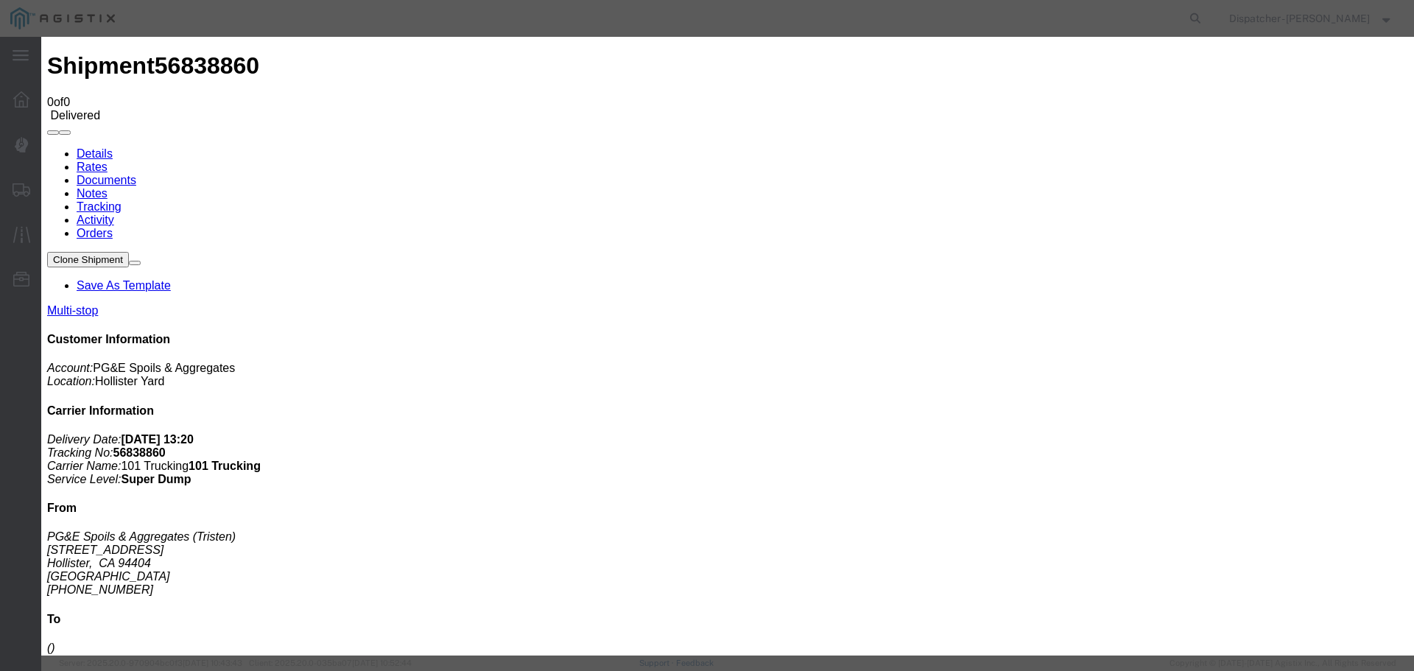
select select
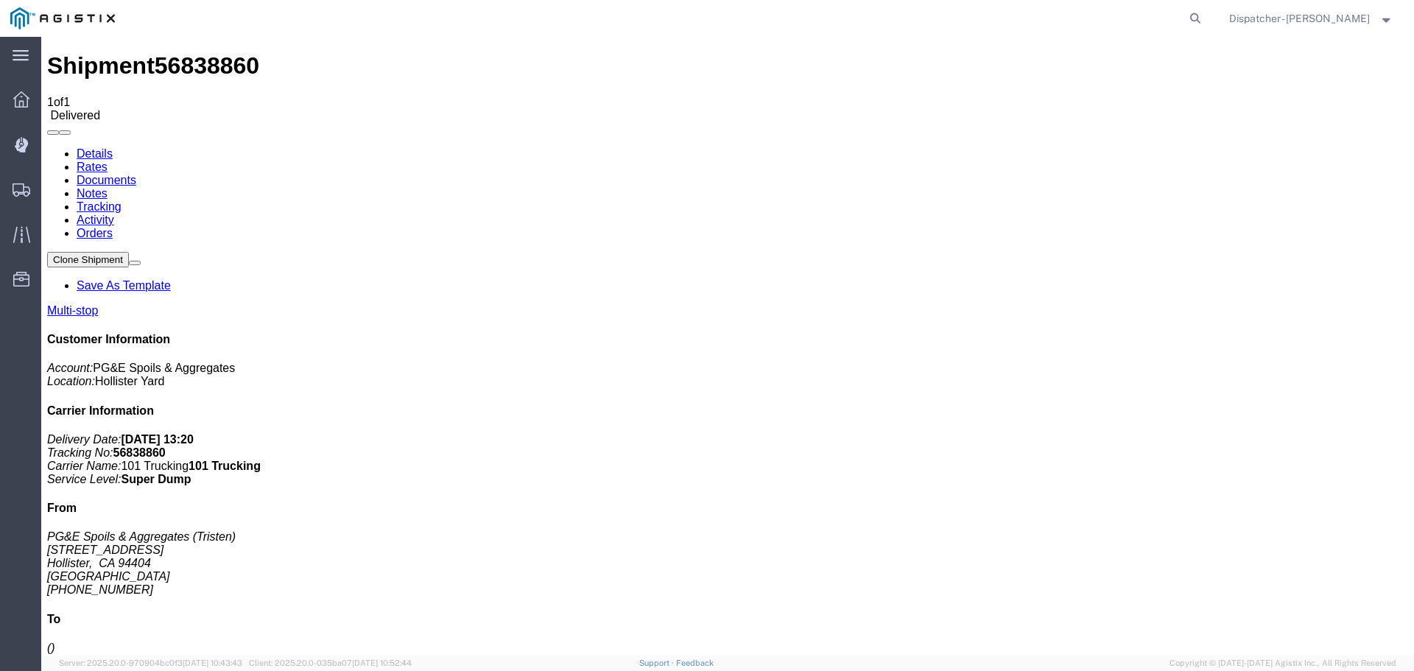
click at [51, 189] on span "Shipments" at bounding box center [45, 189] width 10 height 29
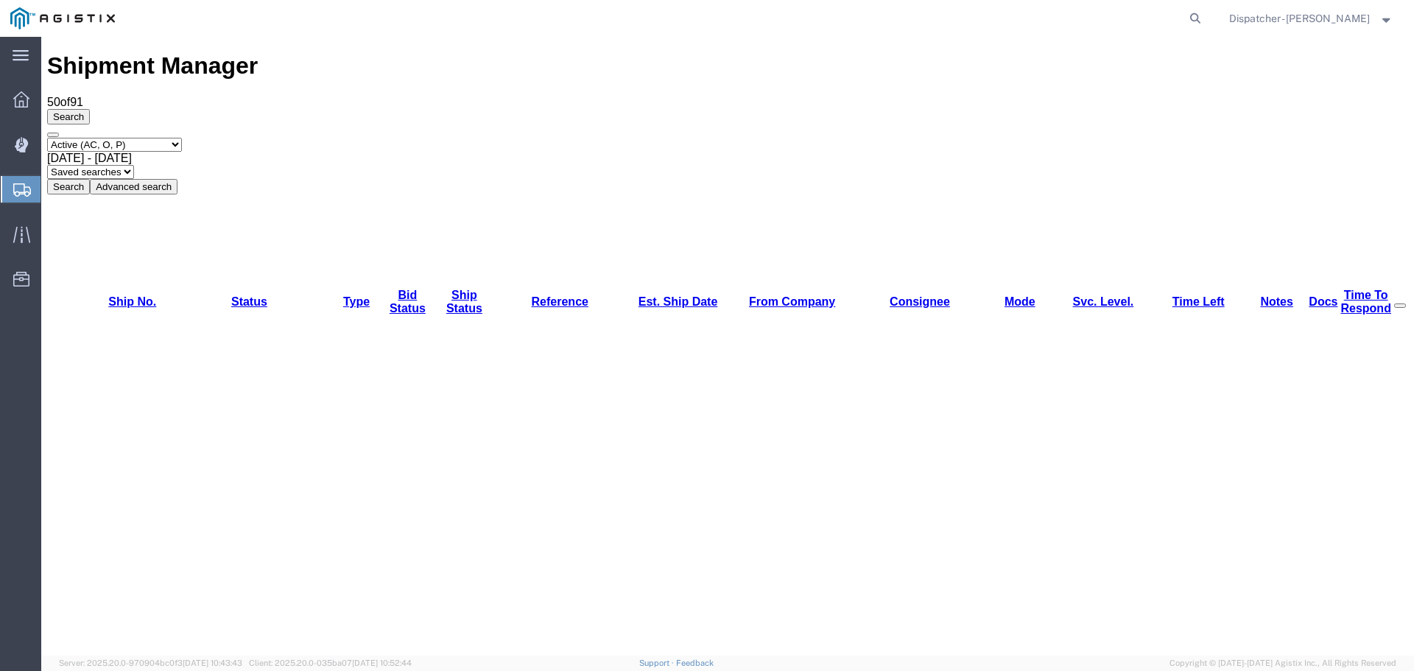
click at [151, 138] on select "Select status Active (AC, O, P) All Approved Awaiting Confirmation (AC) Booked …" at bounding box center [114, 145] width 135 height 14
select select "ALL"
click at [47, 138] on select "Select status Active (AC, O, P) All Approved Awaiting Confirmation (AC) Booked …" at bounding box center [114, 145] width 135 height 14
click at [132, 152] on span "Sep 4th 2025 - Oct 4th 2025" at bounding box center [89, 158] width 85 height 13
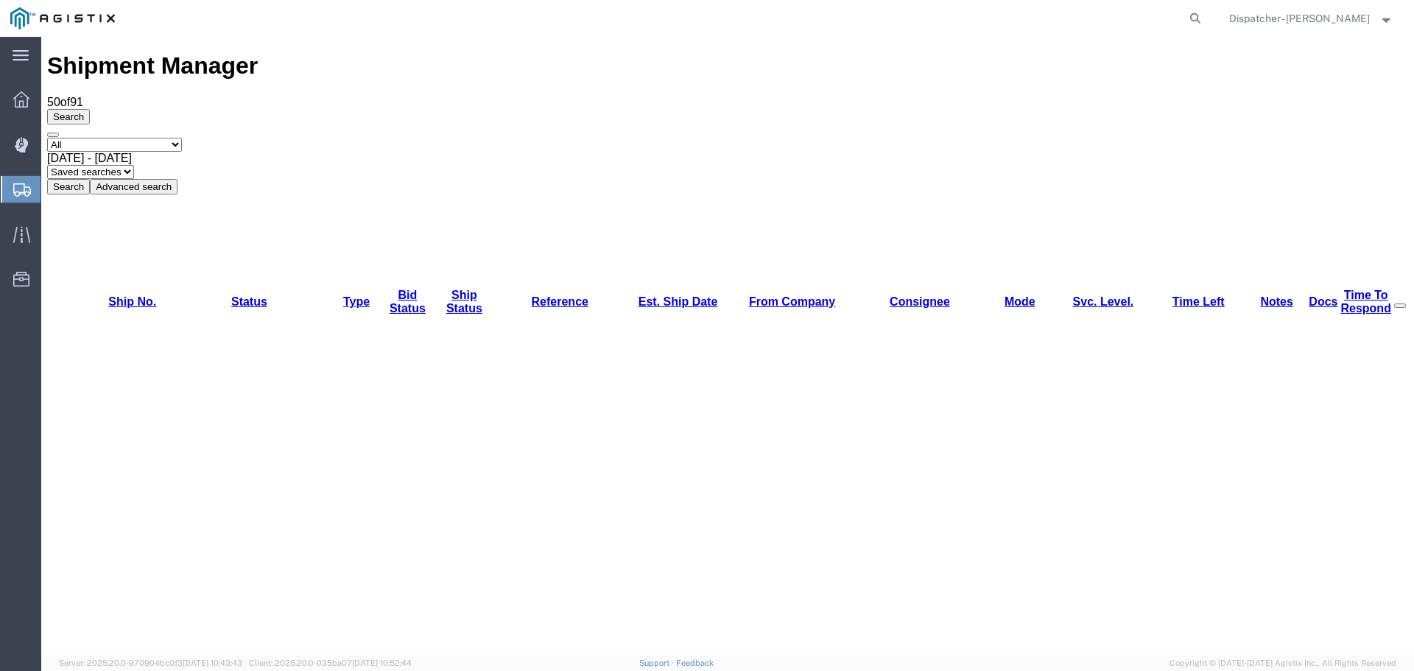
click at [517, 138] on div "Select status Active (AC, O, P) All Approved Awaiting Confirmation (AC) Booked …" at bounding box center [727, 166] width 1361 height 57
click at [90, 179] on button "Search" at bounding box center [68, 186] width 43 height 15
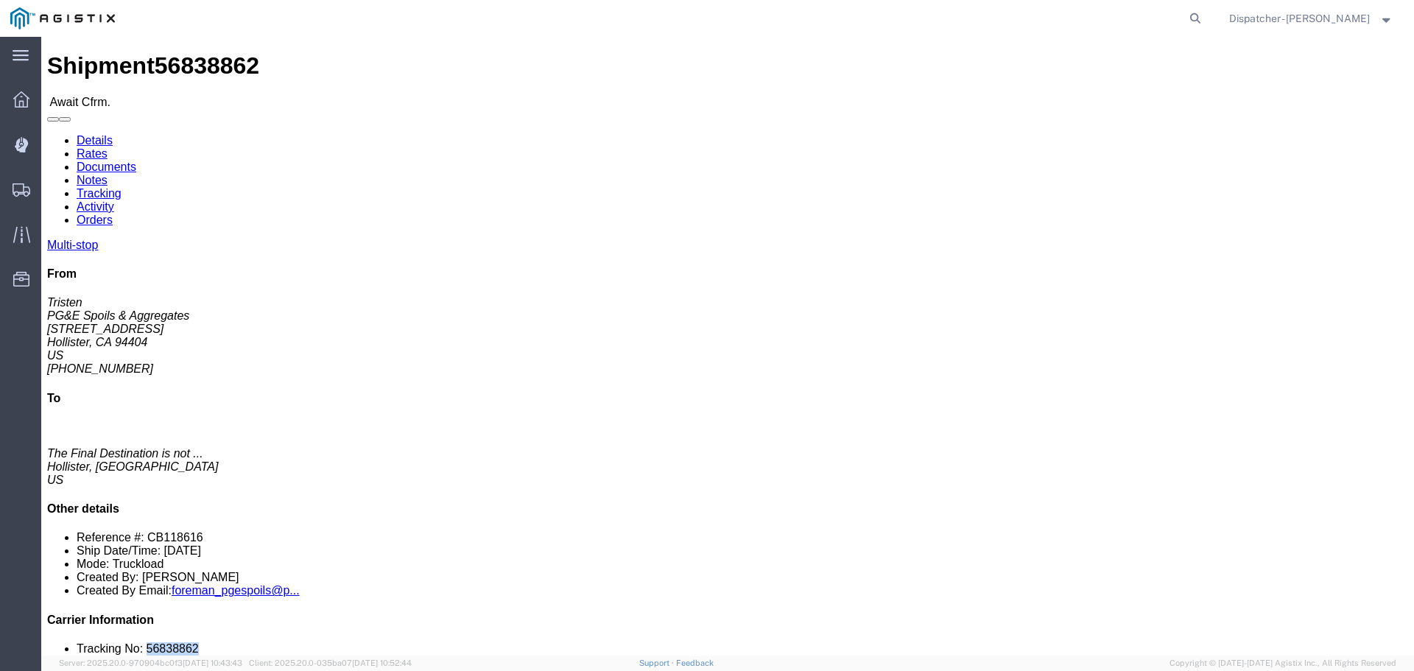
drag, startPoint x: 1218, startPoint y: 446, endPoint x: 1156, endPoint y: 447, distance: 61.9
click li "Tracking No: 56838862"
copy li "56838862"
click link "Tracking"
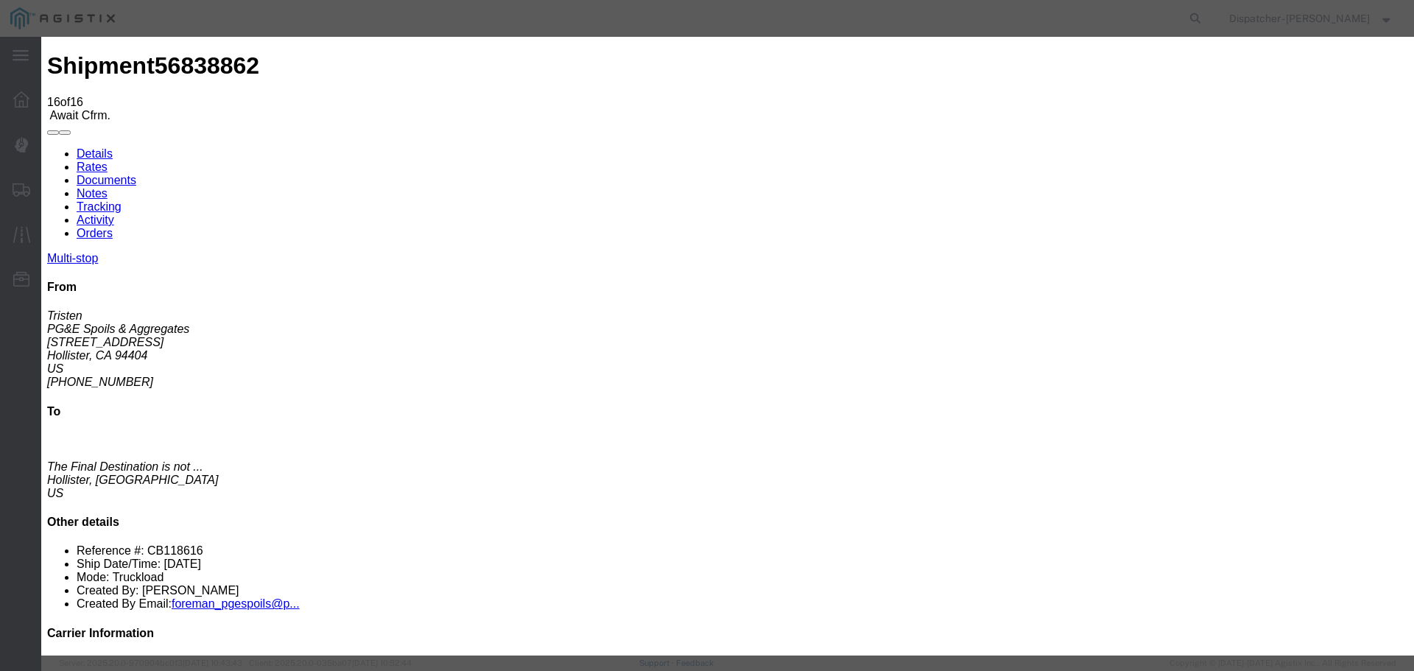
select select "DELIVRED"
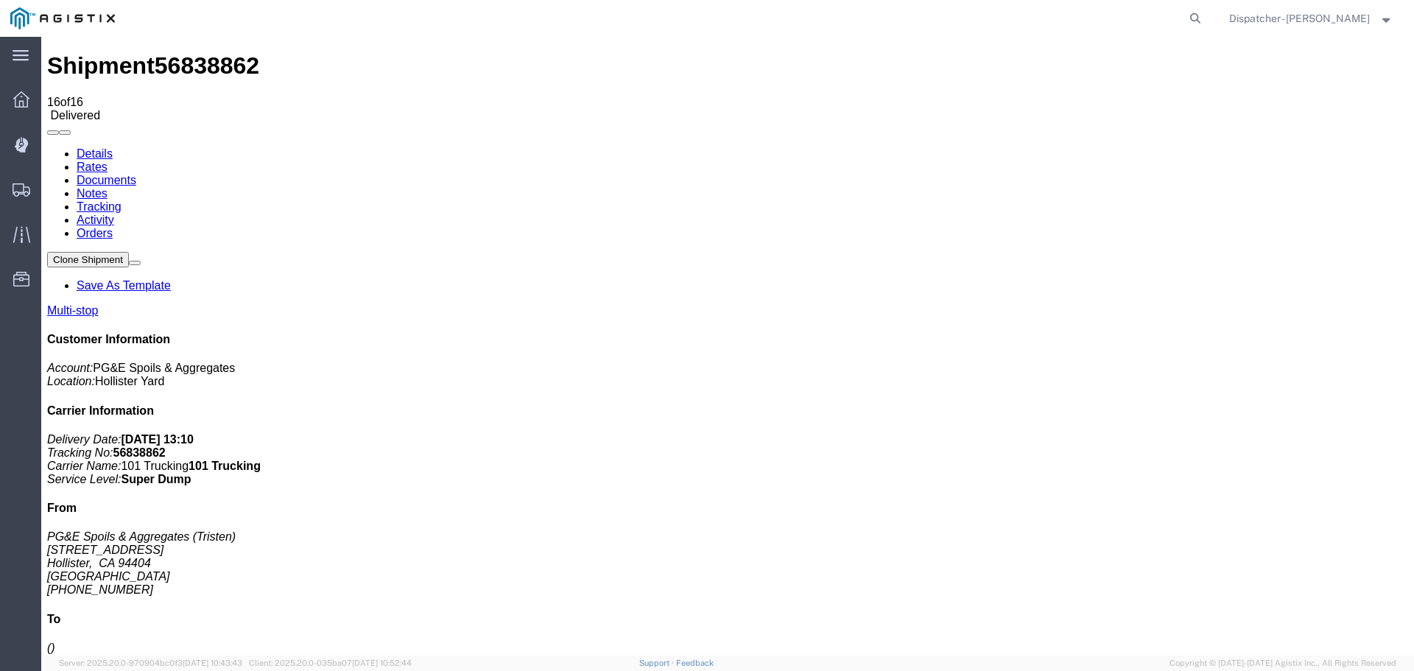
click at [107, 187] on link "Notes" at bounding box center [92, 193] width 31 height 13
click at [136, 174] on link "Documents" at bounding box center [107, 180] width 60 height 13
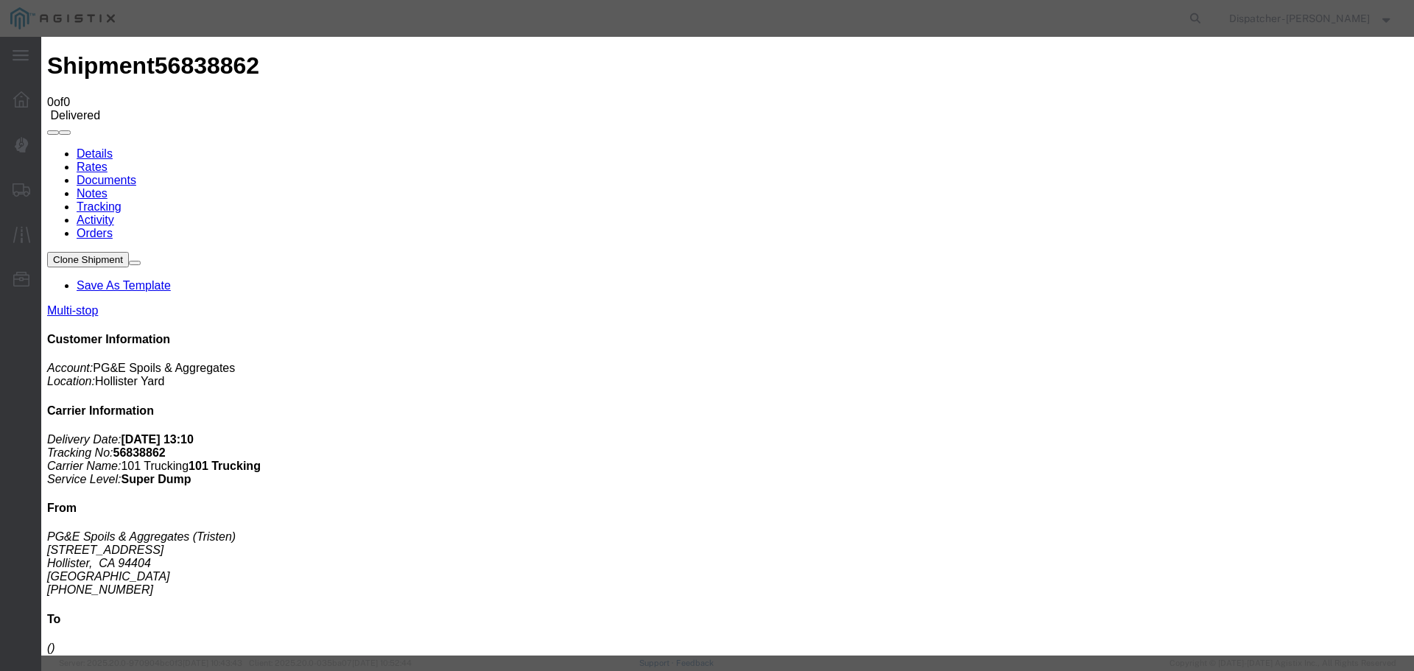
type input "Truck and Scale Tags"
type input "C:\fakepath\Truck and Scale Tags 56838862.pdf"
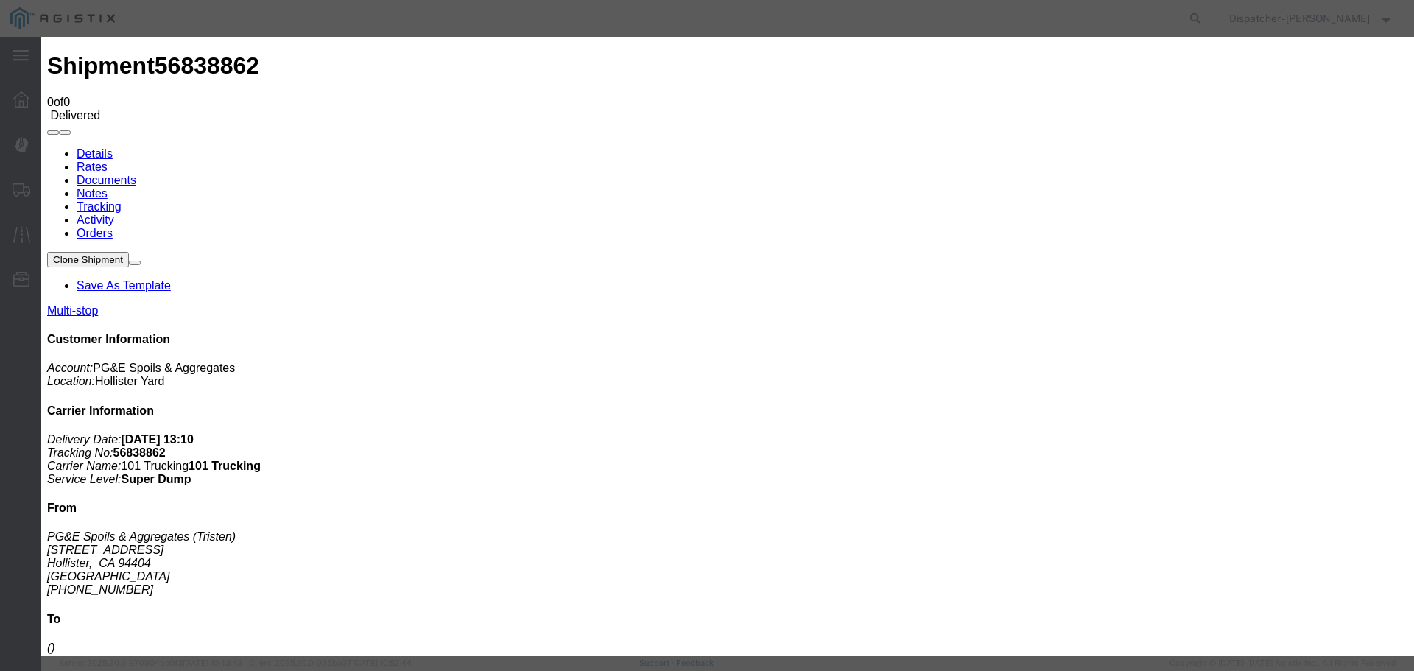
select select
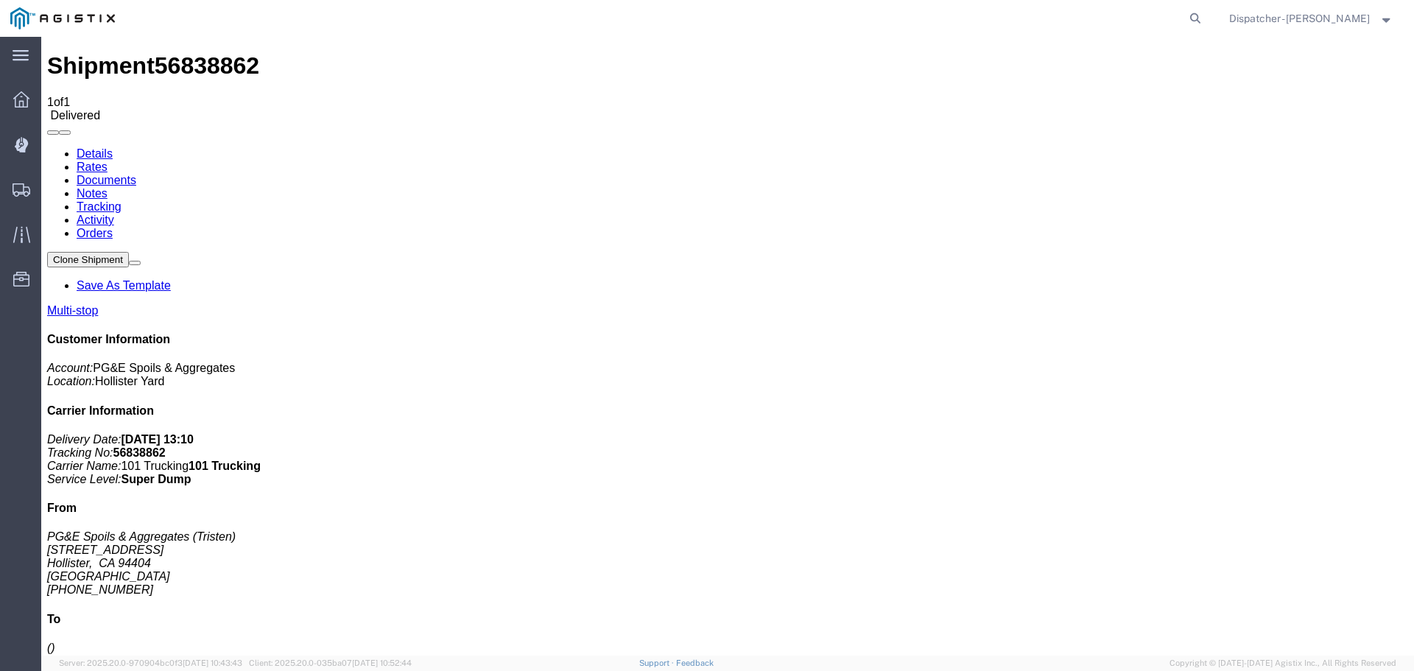
click at [51, 195] on span "Shipments" at bounding box center [45, 189] width 10 height 29
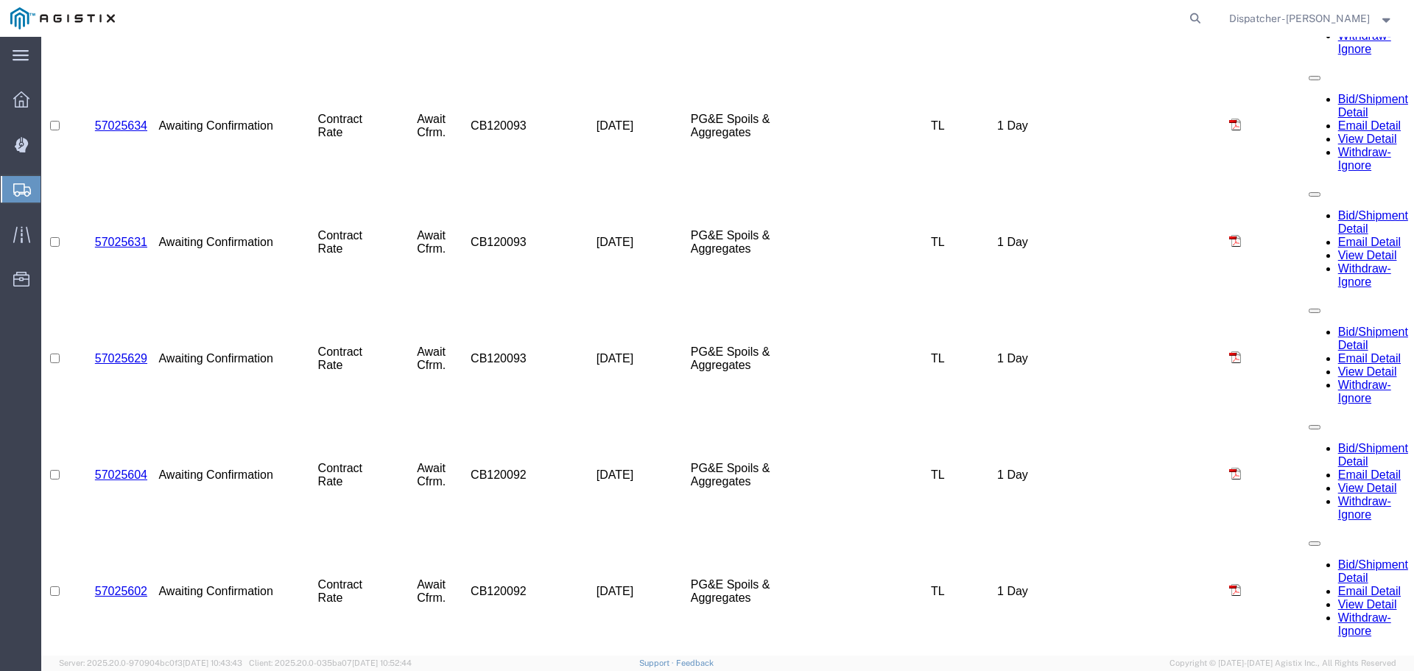
scroll to position [847, 0]
